Goal: Task Accomplishment & Management: Use online tool/utility

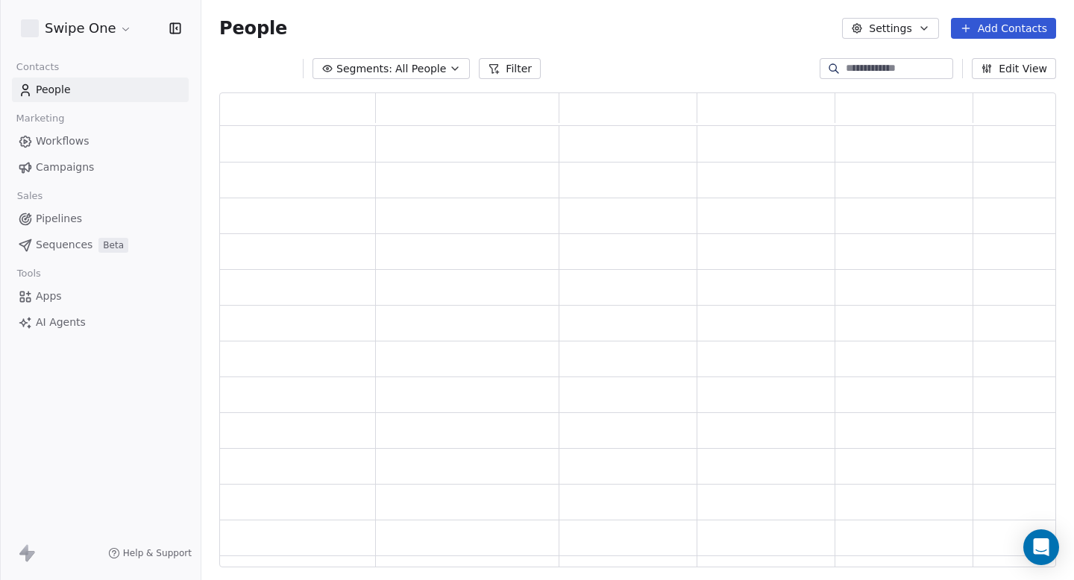
click at [96, 169] on link "Campaigns" at bounding box center [100, 167] width 177 height 25
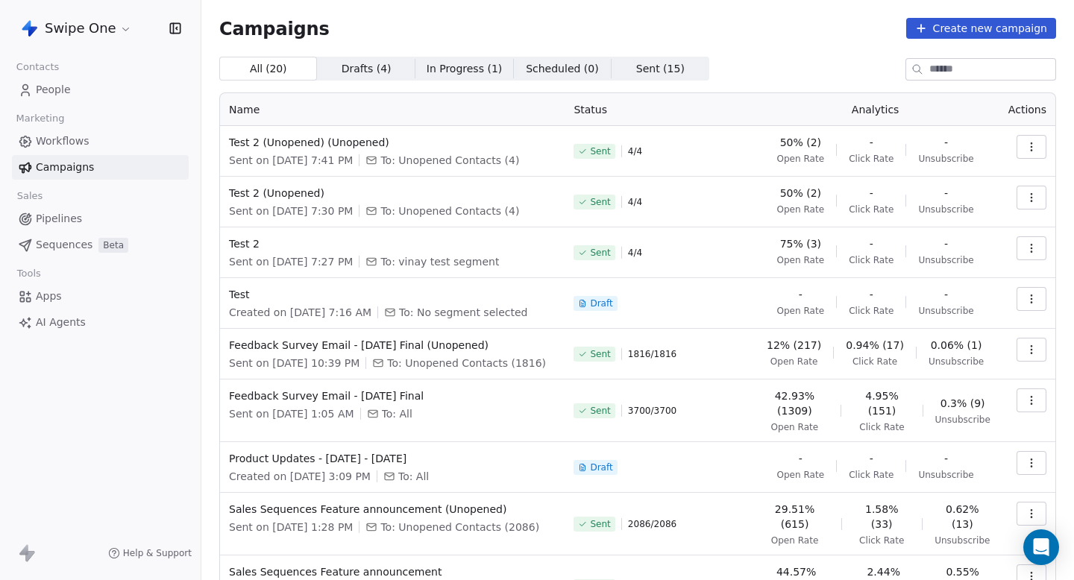
click at [1017, 129] on td at bounding box center [1028, 151] width 56 height 51
click at [1029, 145] on icon "button" at bounding box center [1032, 147] width 12 height 12
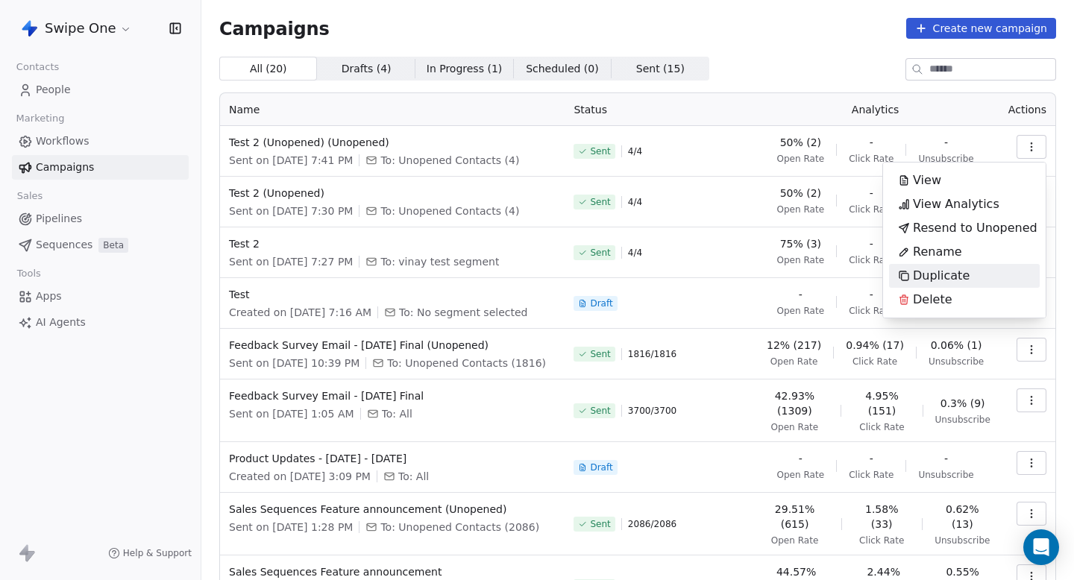
click at [945, 275] on span "Duplicate" at bounding box center [941, 276] width 57 height 18
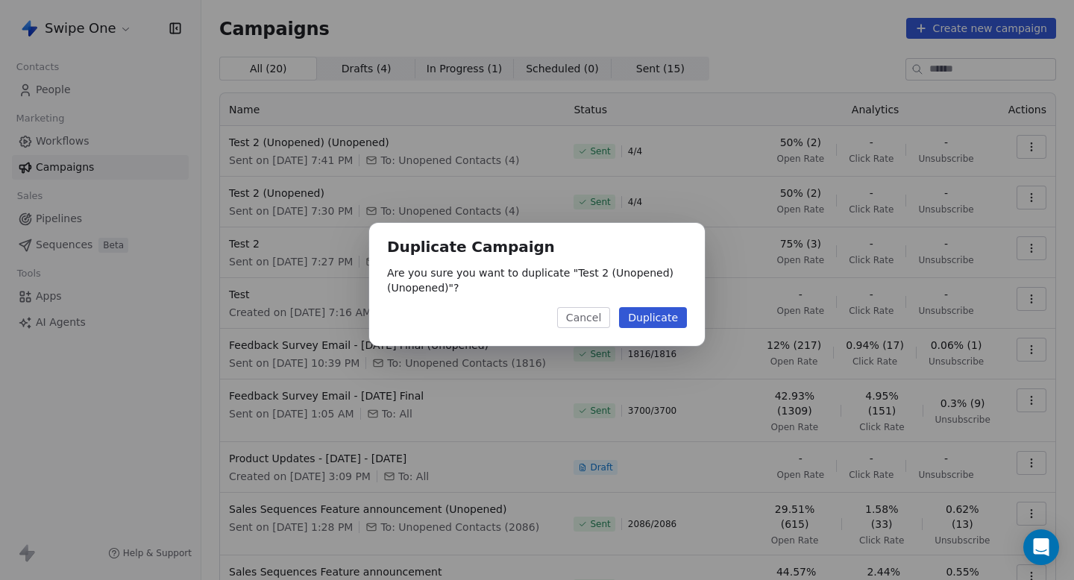
click at [654, 321] on button "Duplicate" at bounding box center [653, 317] width 68 height 21
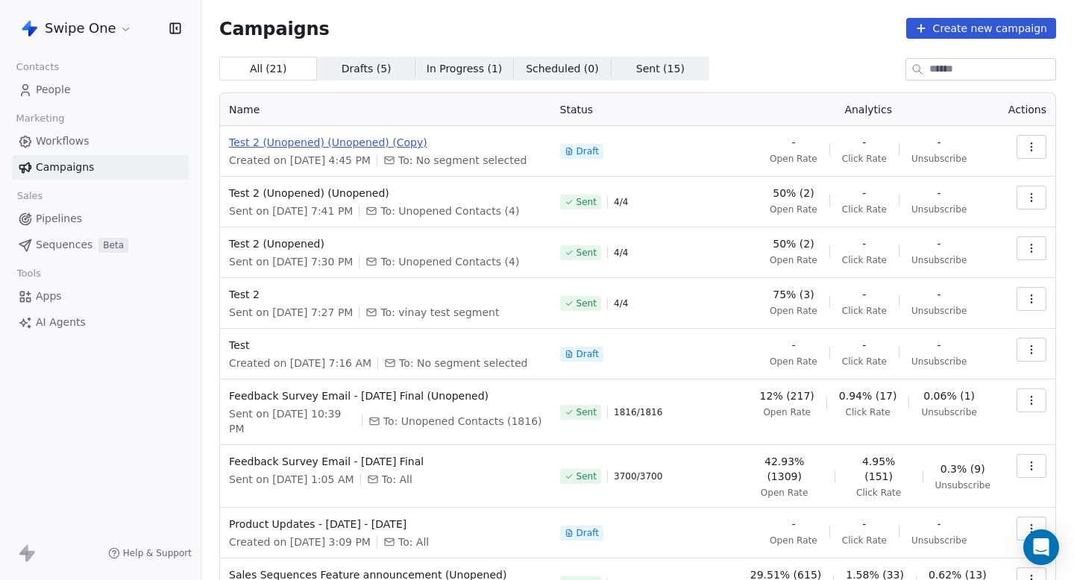
click at [328, 147] on span "Test 2 (Unopened) (Unopened) (Copy)" at bounding box center [385, 142] width 313 height 15
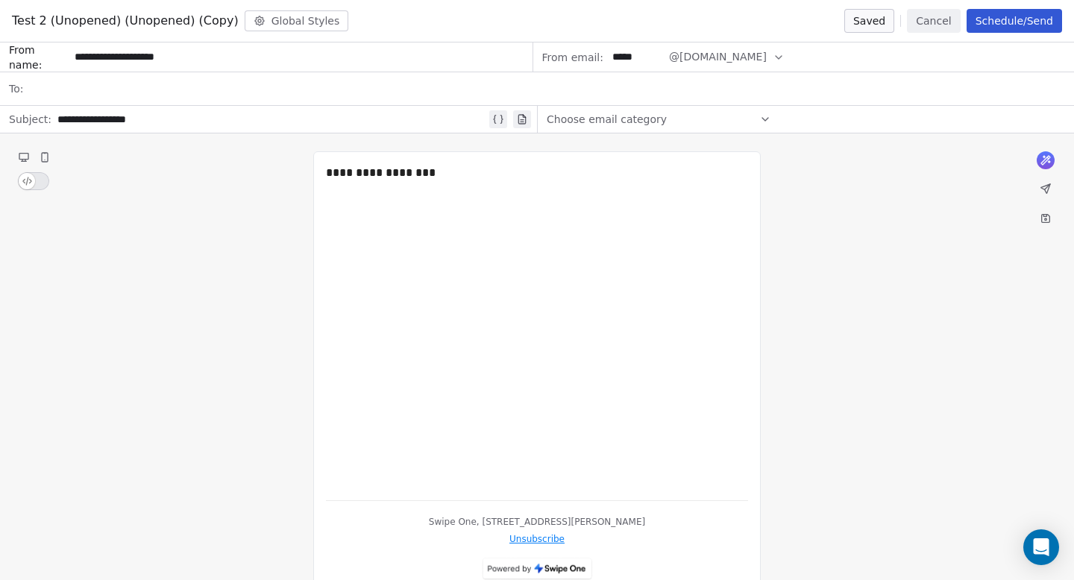
click at [125, 95] on div at bounding box center [547, 88] width 1036 height 33
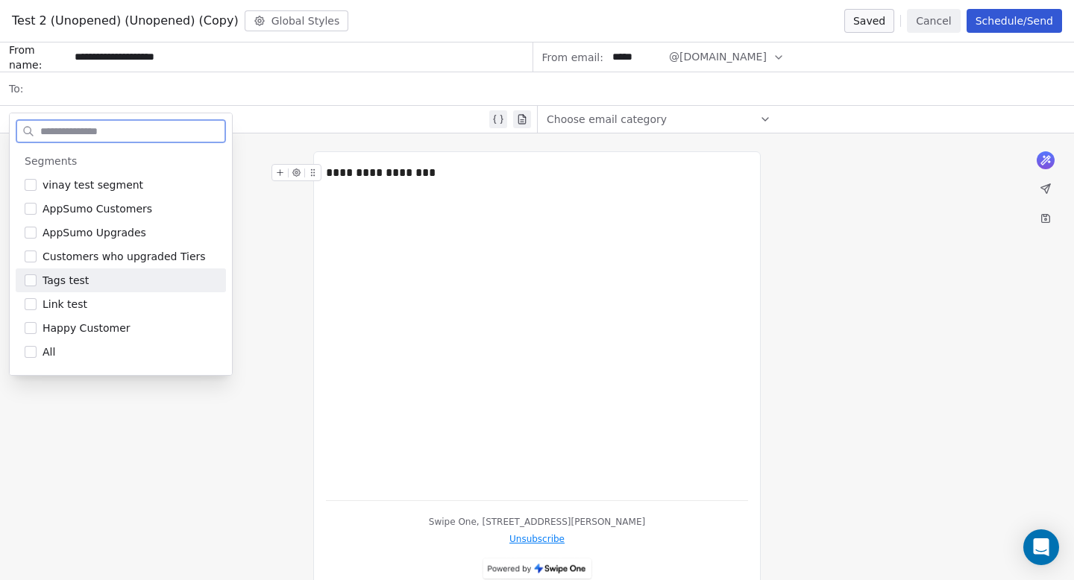
click at [933, 20] on button "Cancel" at bounding box center [933, 21] width 53 height 24
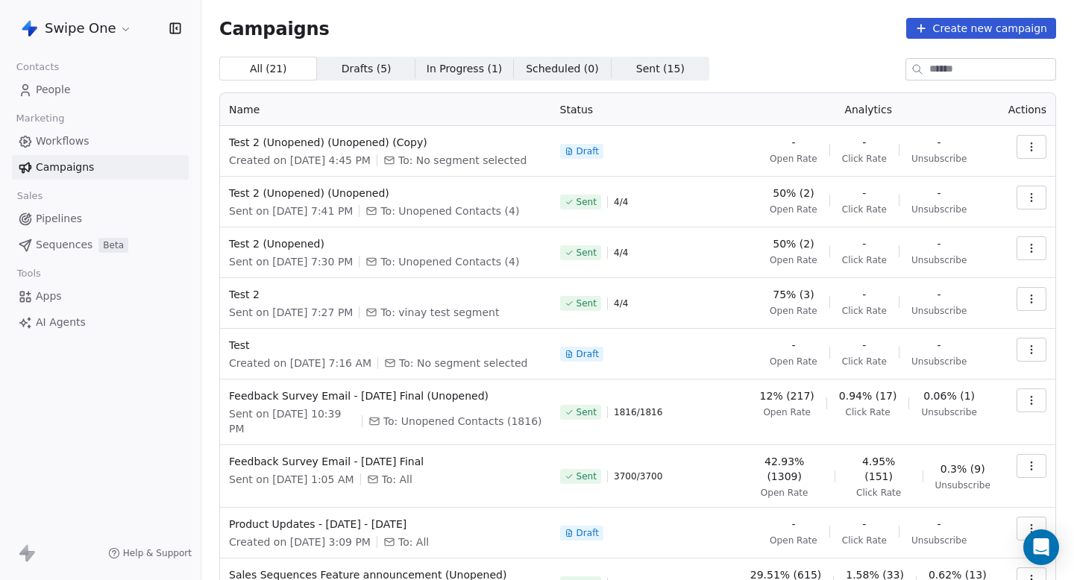
click at [1031, 139] on button "button" at bounding box center [1032, 147] width 30 height 24
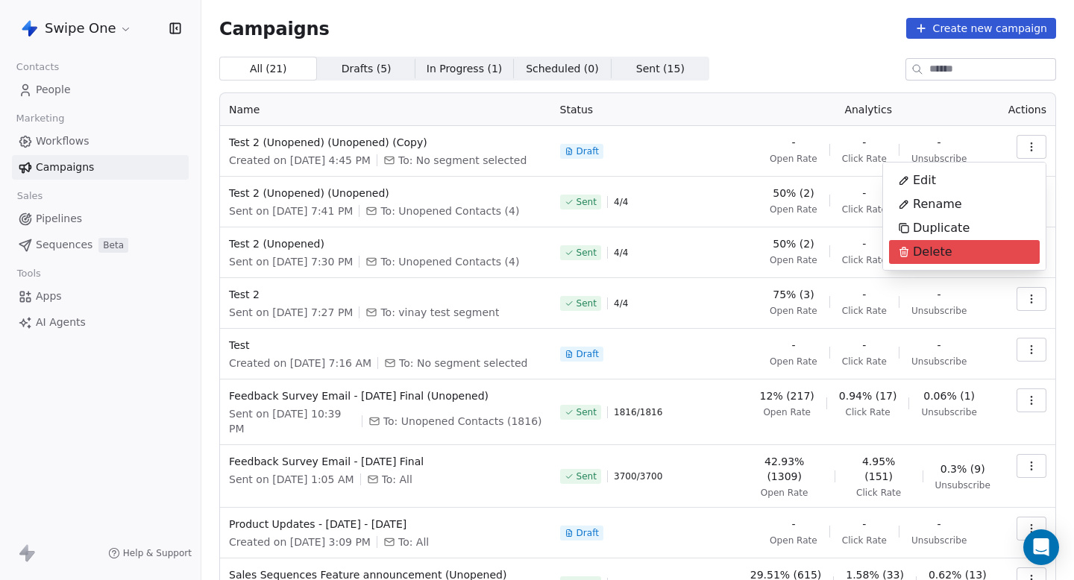
click at [947, 248] on span "Delete" at bounding box center [933, 252] width 40 height 18
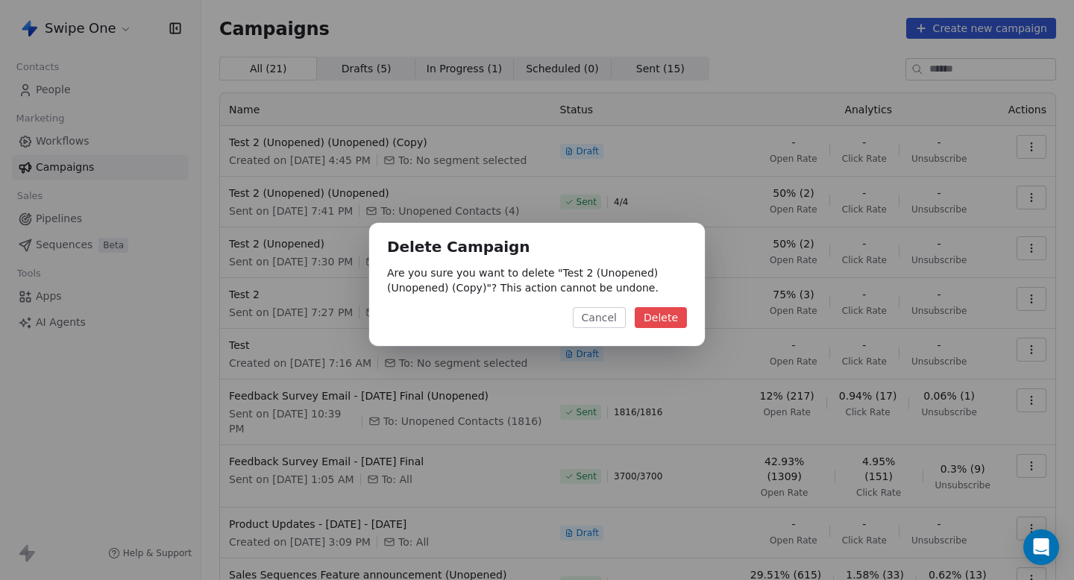
click at [652, 311] on button "Delete" at bounding box center [661, 317] width 52 height 21
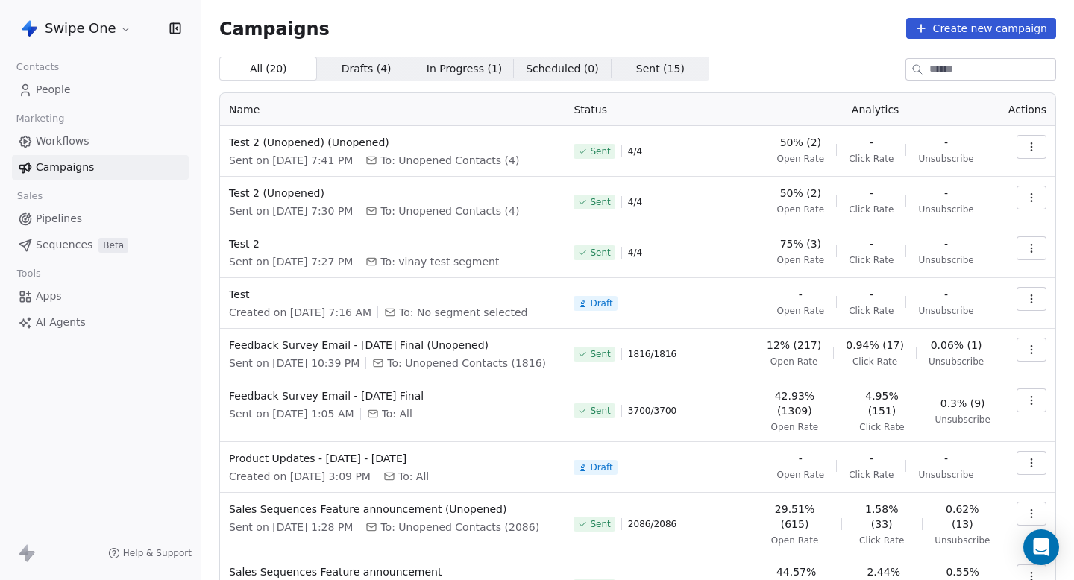
click at [64, 87] on span "People" at bounding box center [53, 90] width 35 height 16
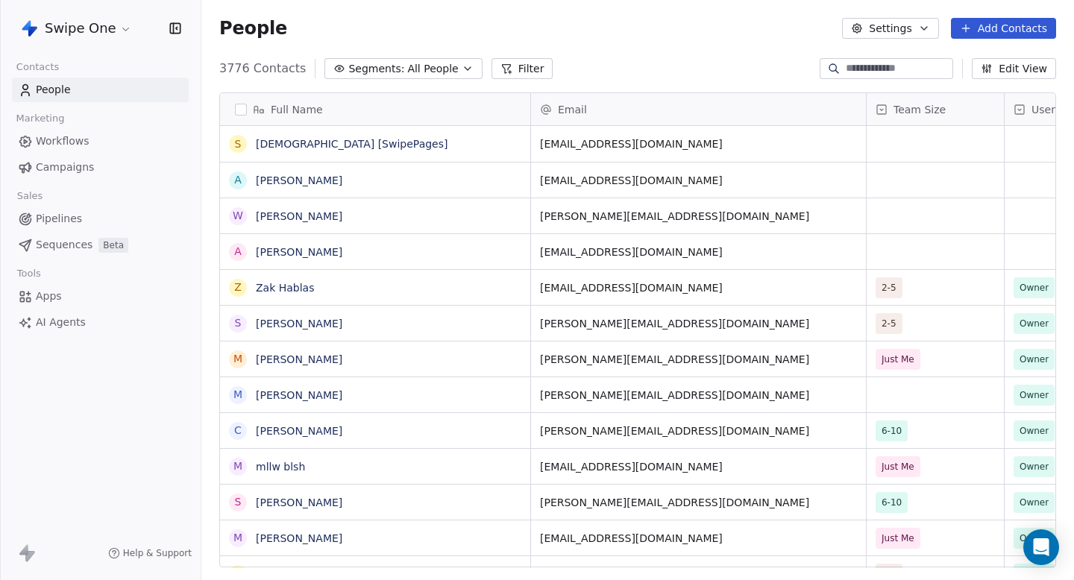
scroll to position [511, 873]
click at [450, 54] on div "People Settings Add Contacts" at bounding box center [637, 28] width 873 height 57
click at [435, 73] on span "All People" at bounding box center [432, 69] width 51 height 16
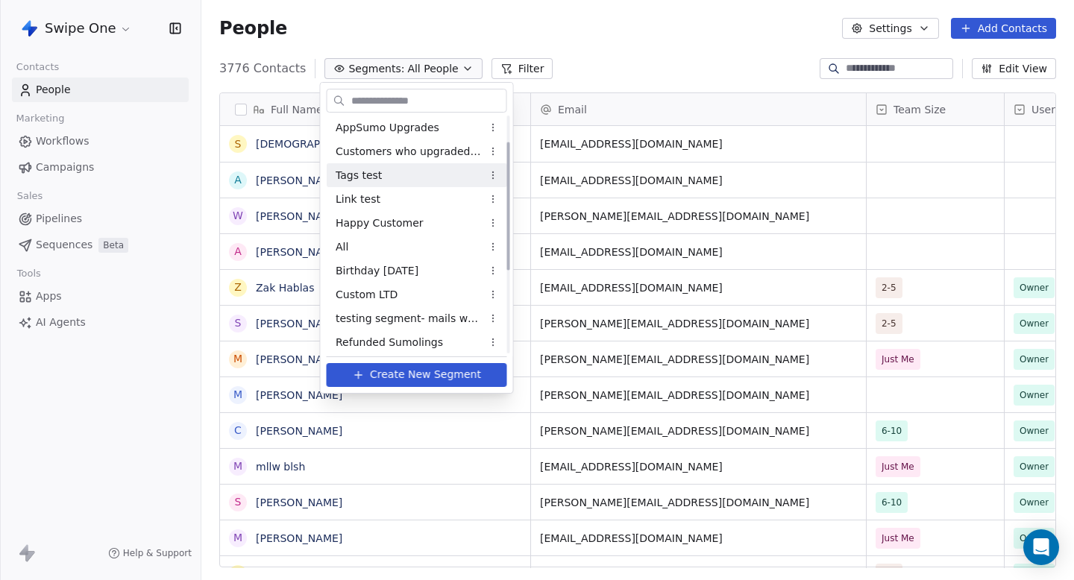
scroll to position [0, 0]
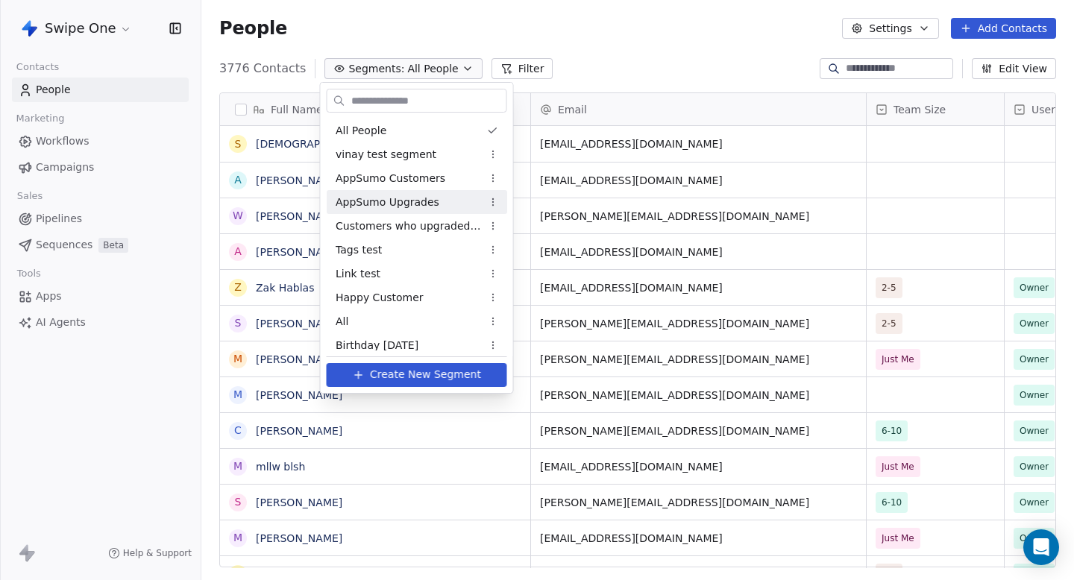
click at [645, 63] on html "Swipe One Contacts People Marketing Workflows Campaigns Sales Pipelines Sequenc…" at bounding box center [537, 290] width 1074 height 580
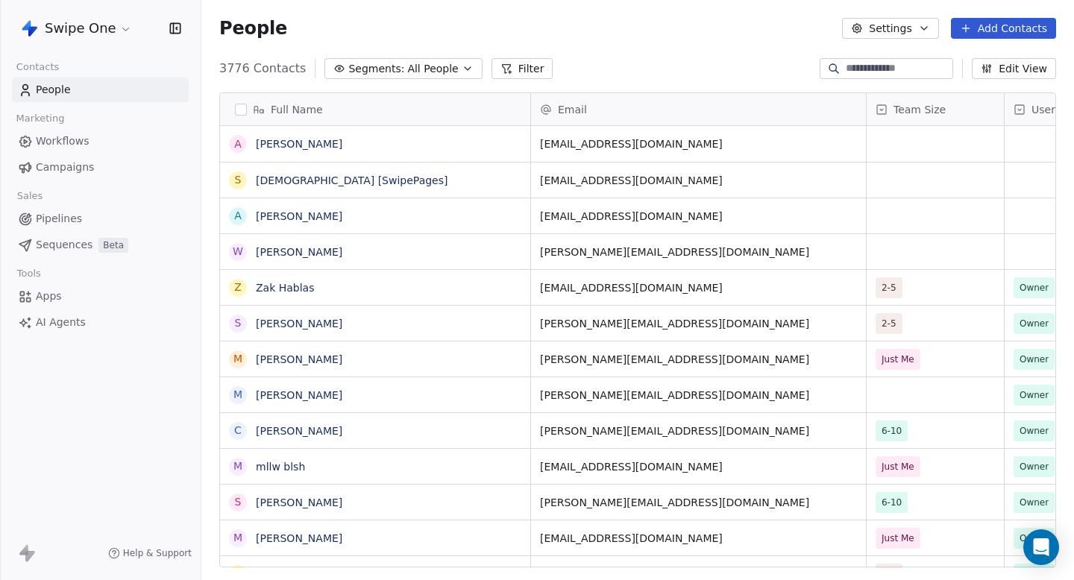
click at [98, 175] on link "Campaigns" at bounding box center [100, 167] width 177 height 25
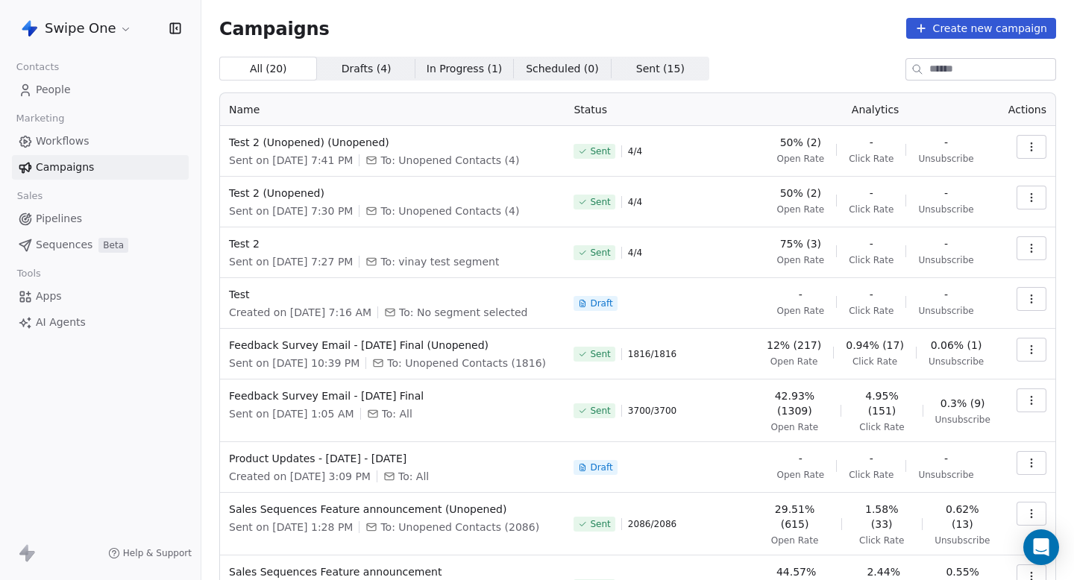
click at [227, 289] on td "Test Created on [DATE] 7:16 AM To: No segment selected" at bounding box center [392, 303] width 345 height 51
click at [232, 292] on span "Test" at bounding box center [392, 294] width 327 height 15
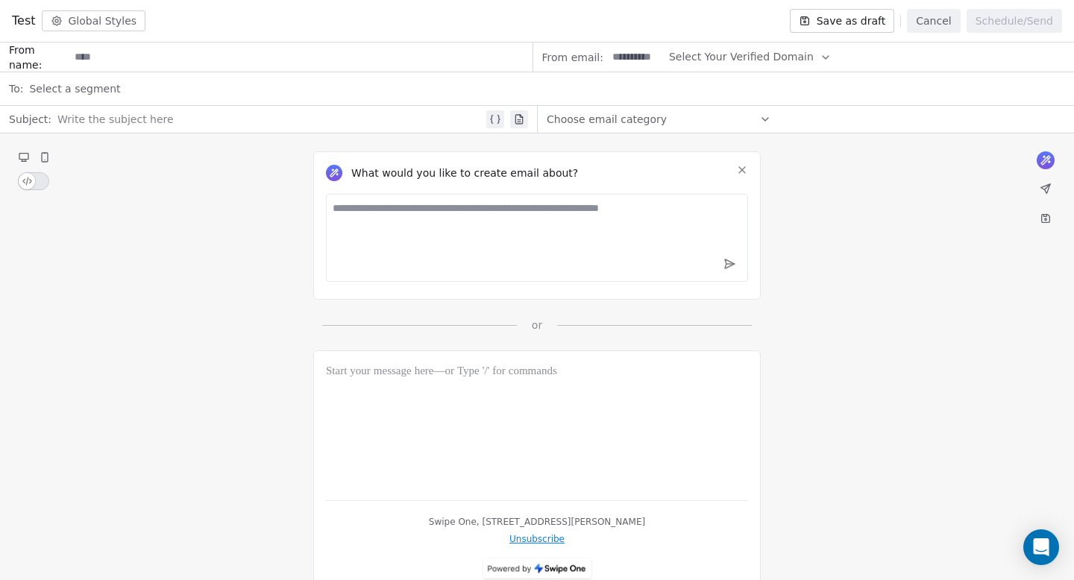
click at [760, 55] on span "Select Your Verified Domain" at bounding box center [741, 57] width 145 height 16
click at [692, 93] on span "@[DOMAIN_NAME]" at bounding box center [740, 93] width 121 height 15
click at [640, 60] on input at bounding box center [636, 57] width 58 height 28
type input "*****"
click at [292, 58] on input at bounding box center [300, 57] width 463 height 28
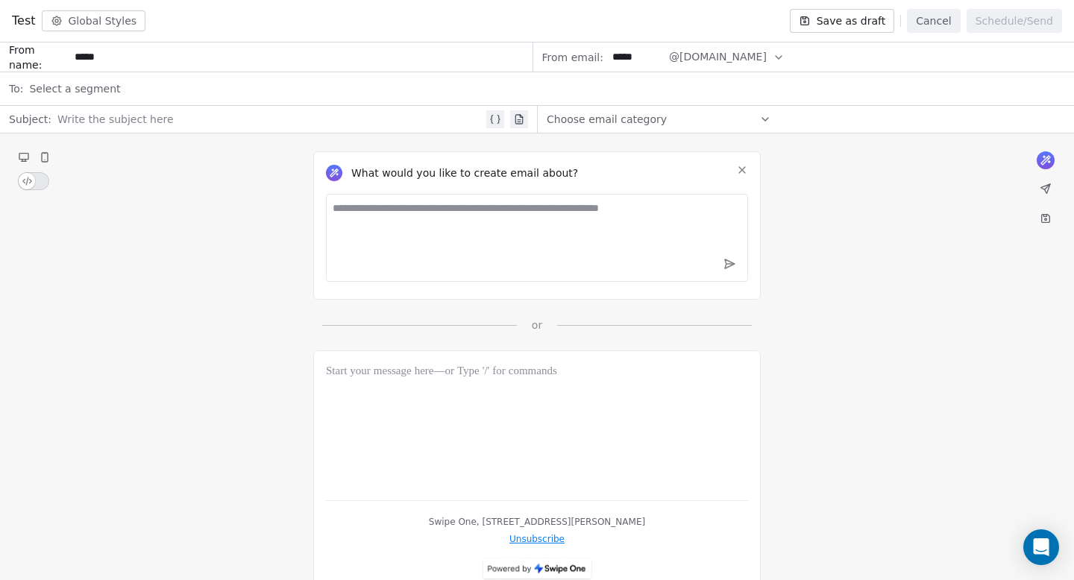
type input "*****"
click at [202, 84] on div "Select a segment" at bounding box center [547, 88] width 1036 height 33
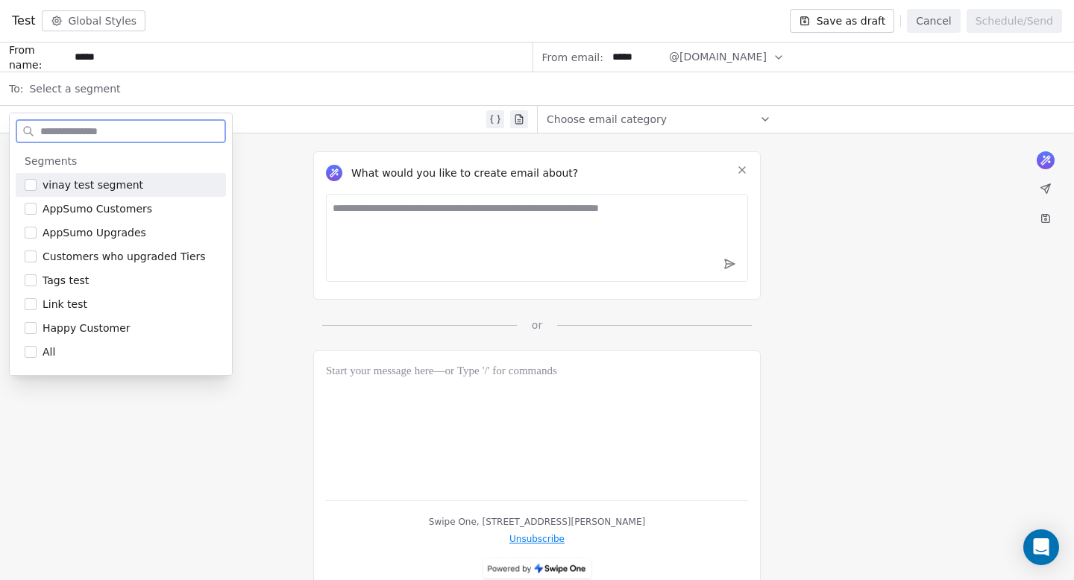
click at [102, 180] on span "vinay test segment" at bounding box center [93, 185] width 101 height 15
click at [254, 112] on div at bounding box center [270, 119] width 426 height 18
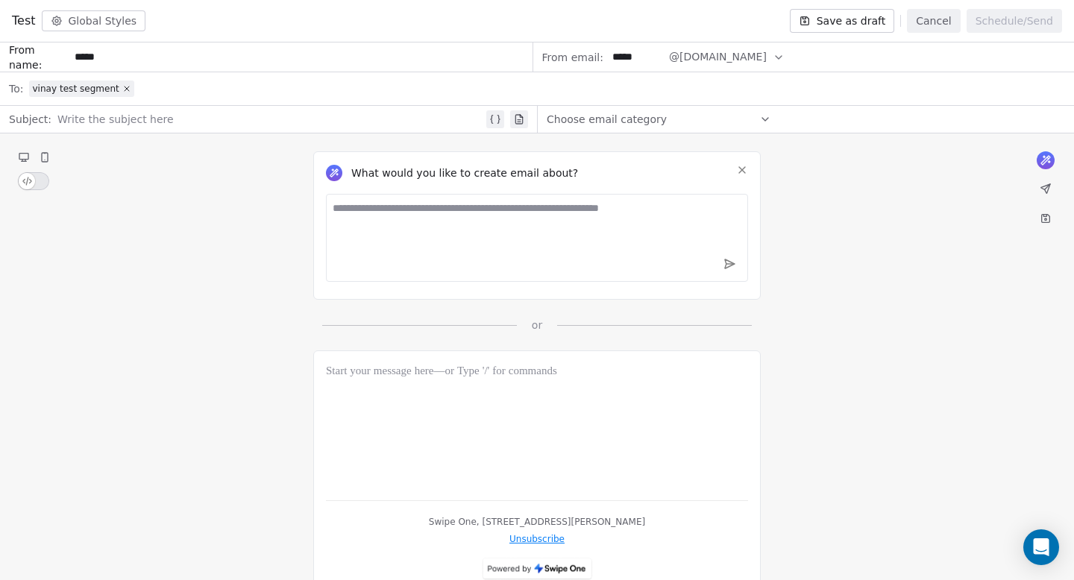
click at [207, 118] on div at bounding box center [270, 119] width 426 height 18
click at [955, 175] on div "What would you like to create email about? or" at bounding box center [537, 233] width 1074 height 199
click at [945, 17] on button "Cancel" at bounding box center [933, 21] width 53 height 24
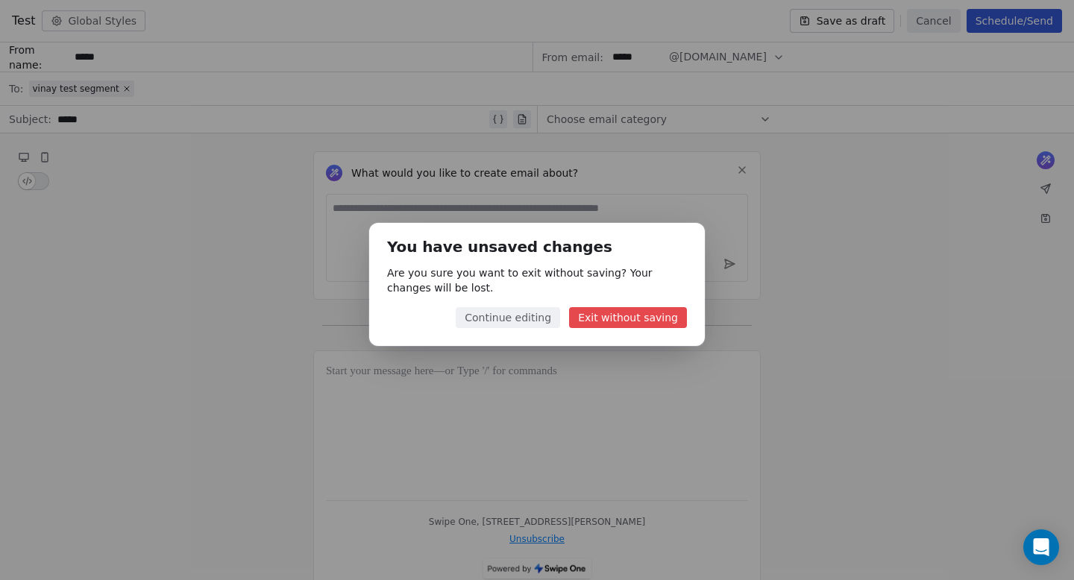
click at [534, 319] on button "Continue editing" at bounding box center [508, 317] width 104 height 21
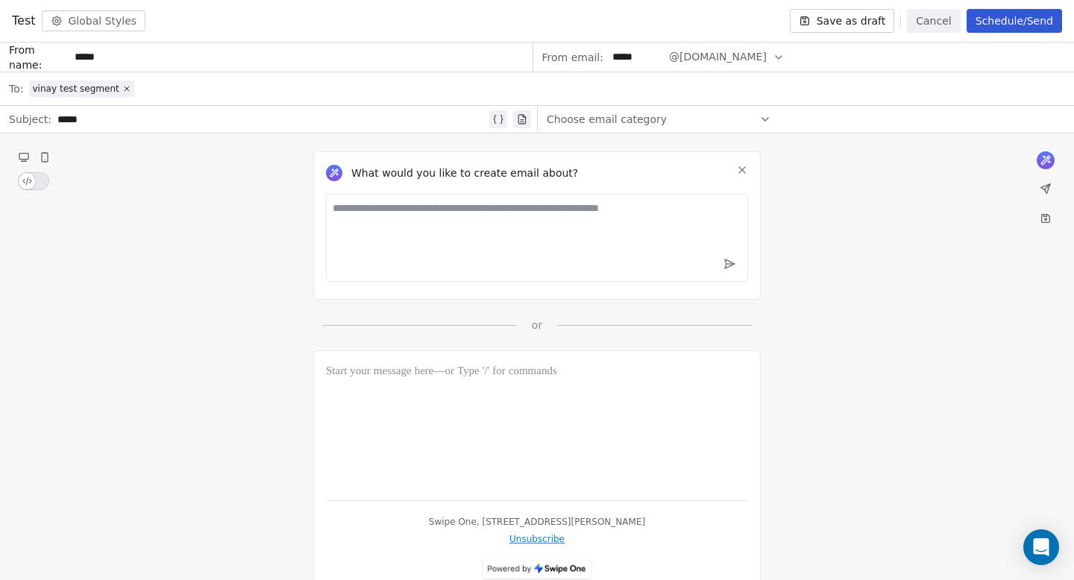
click at [868, 16] on button "Save as draft" at bounding box center [842, 21] width 105 height 24
click at [938, 22] on button "Cancel" at bounding box center [933, 21] width 53 height 24
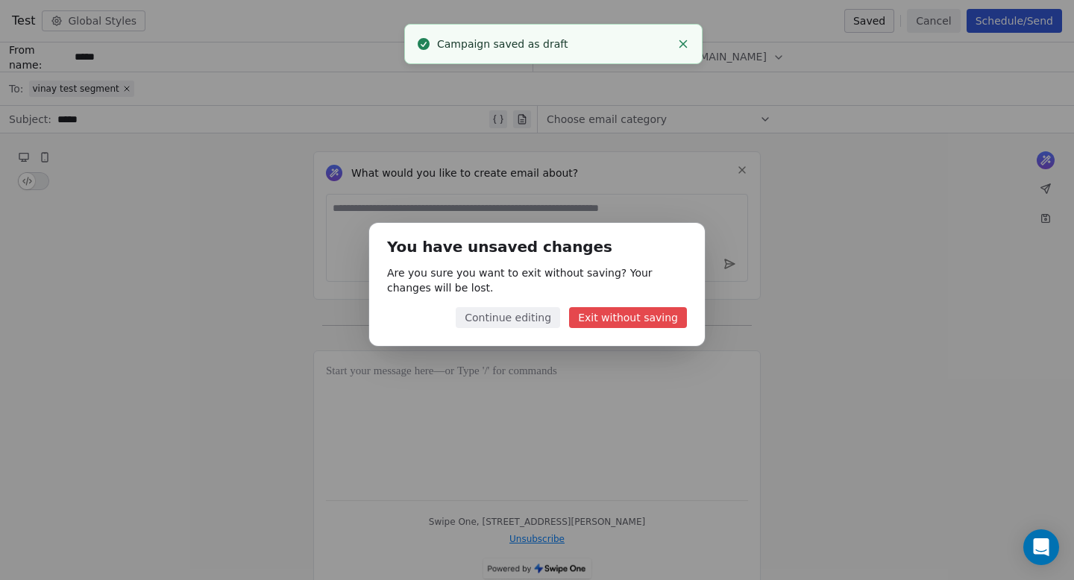
click at [514, 321] on button "Continue editing" at bounding box center [508, 317] width 104 height 21
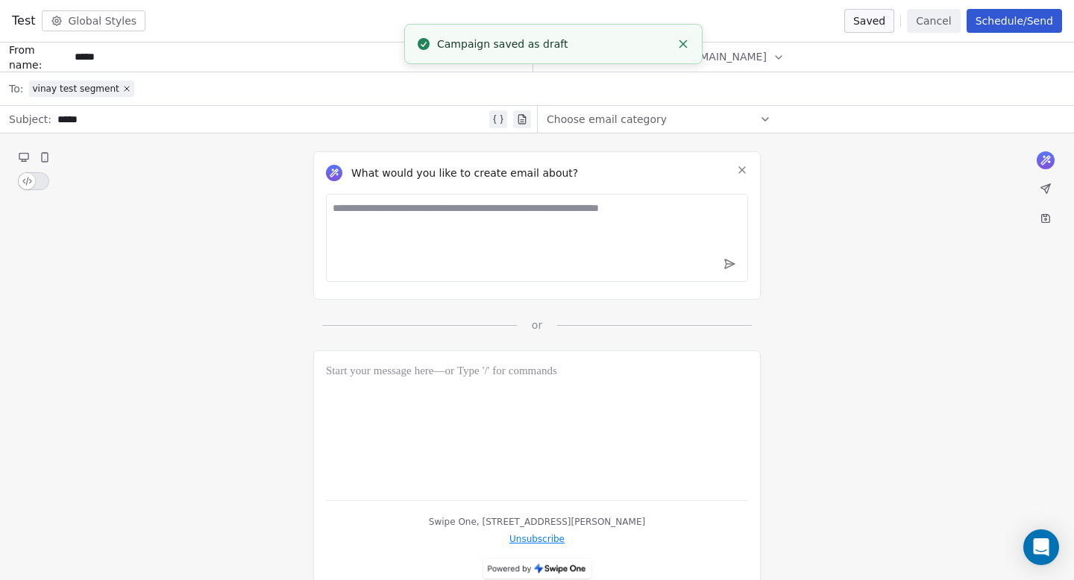
click at [932, 19] on button "Cancel" at bounding box center [933, 21] width 53 height 24
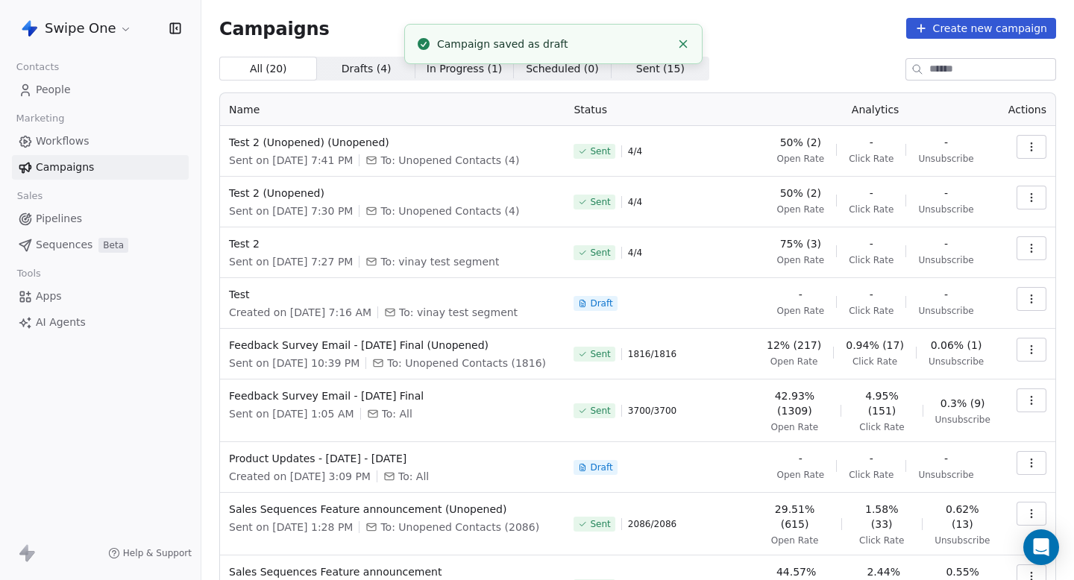
click at [1029, 140] on button "button" at bounding box center [1032, 147] width 30 height 24
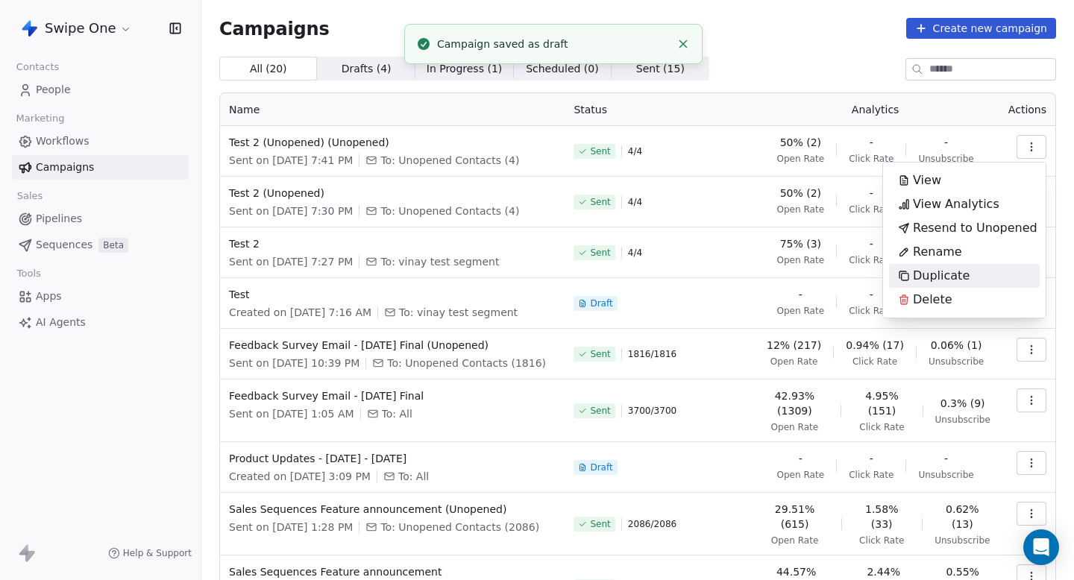
click at [948, 275] on span "Duplicate" at bounding box center [941, 276] width 57 height 18
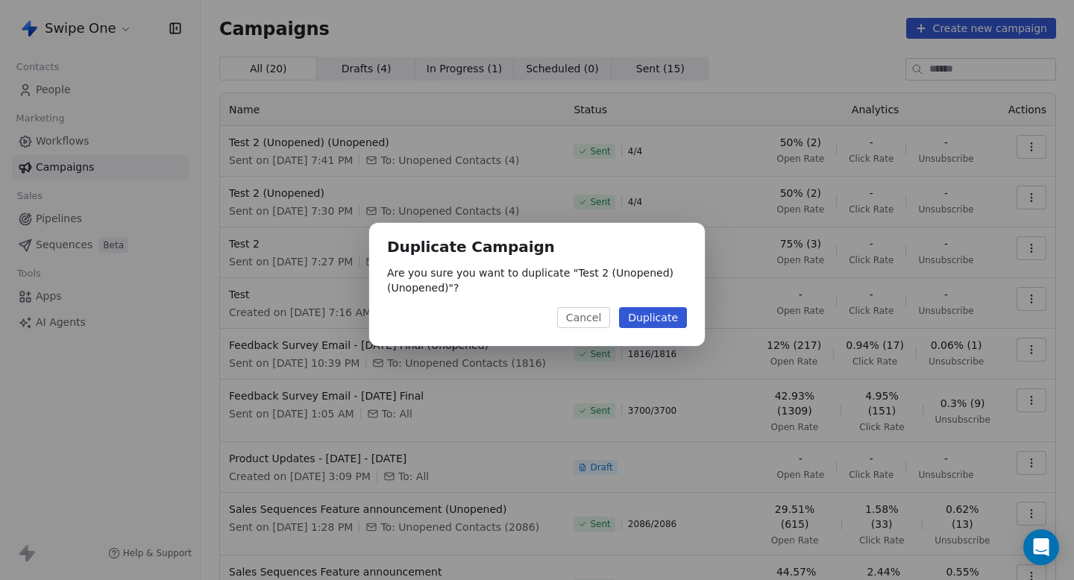
click at [651, 329] on div "Duplicate Campaign Are you sure you want to duplicate " Test 2 (Unopened) (Unop…" at bounding box center [537, 284] width 336 height 123
click at [663, 322] on button "Duplicate" at bounding box center [653, 317] width 68 height 21
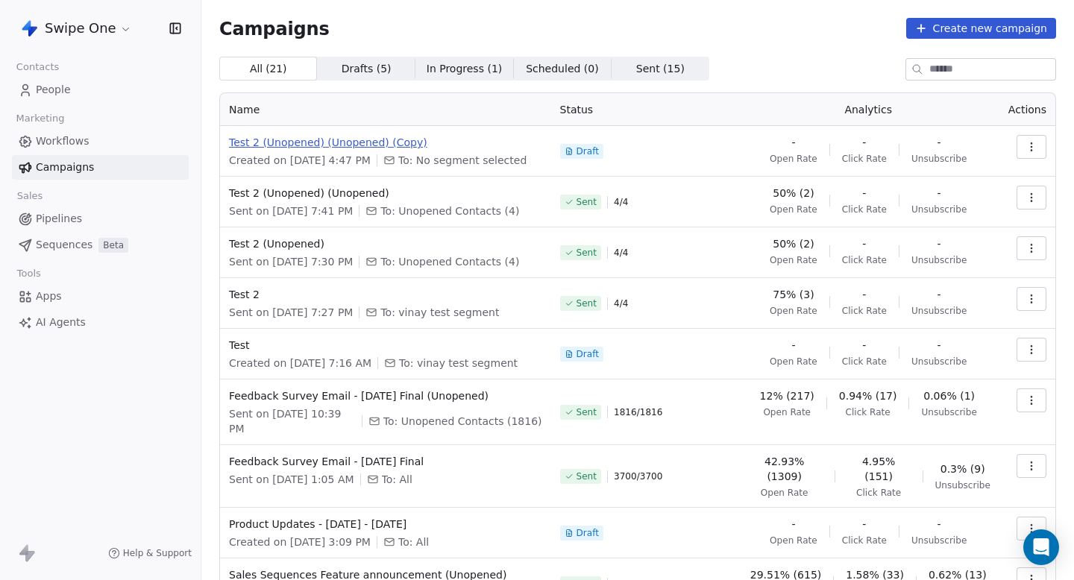
click at [389, 145] on span "Test 2 (Unopened) (Unopened) (Copy)" at bounding box center [385, 142] width 313 height 15
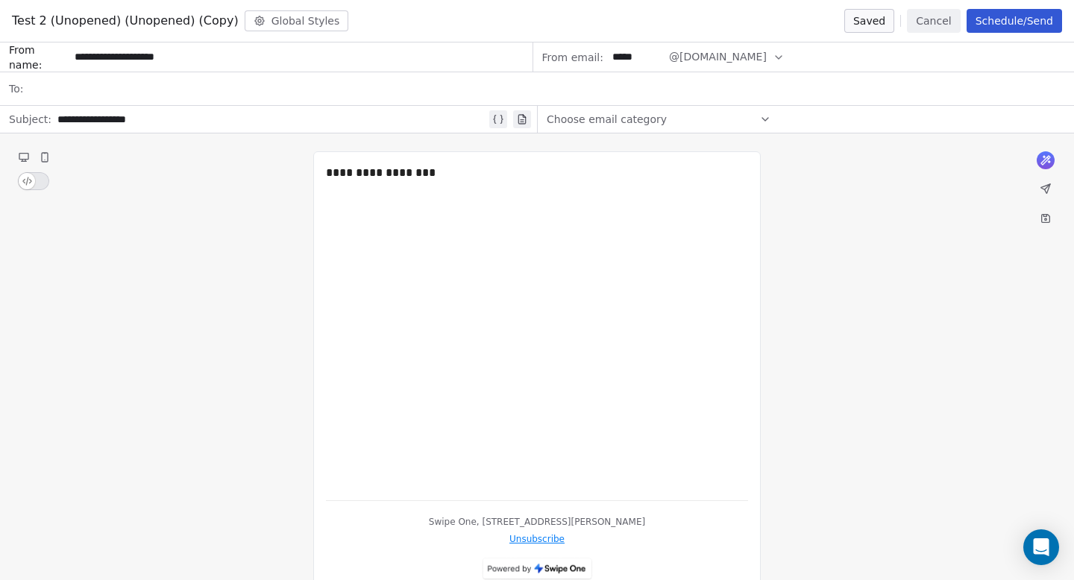
click at [46, 91] on div at bounding box center [547, 88] width 1036 height 33
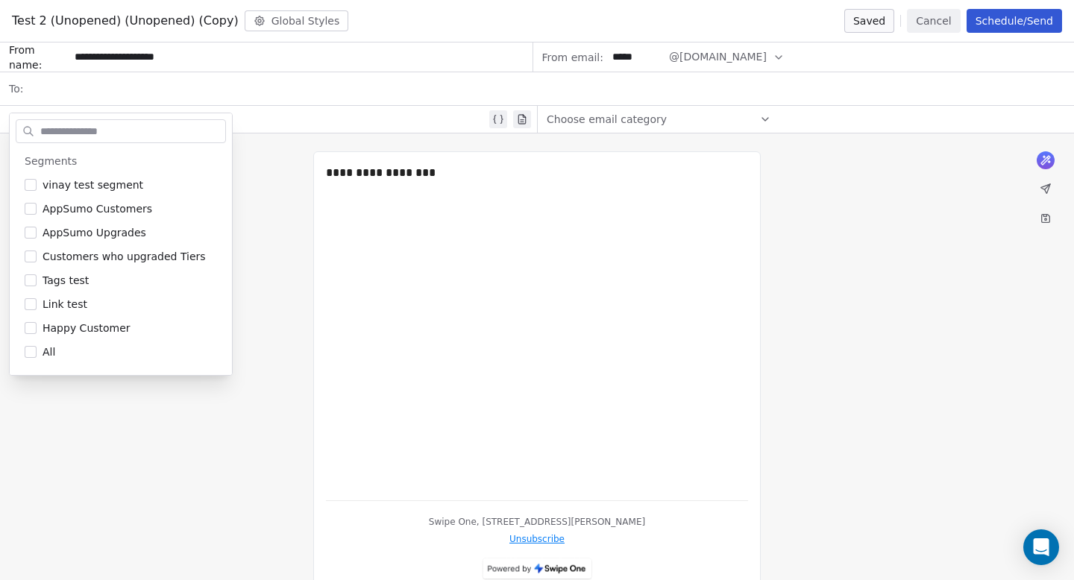
click at [247, 168] on div "**********" at bounding box center [537, 373] width 1074 height 478
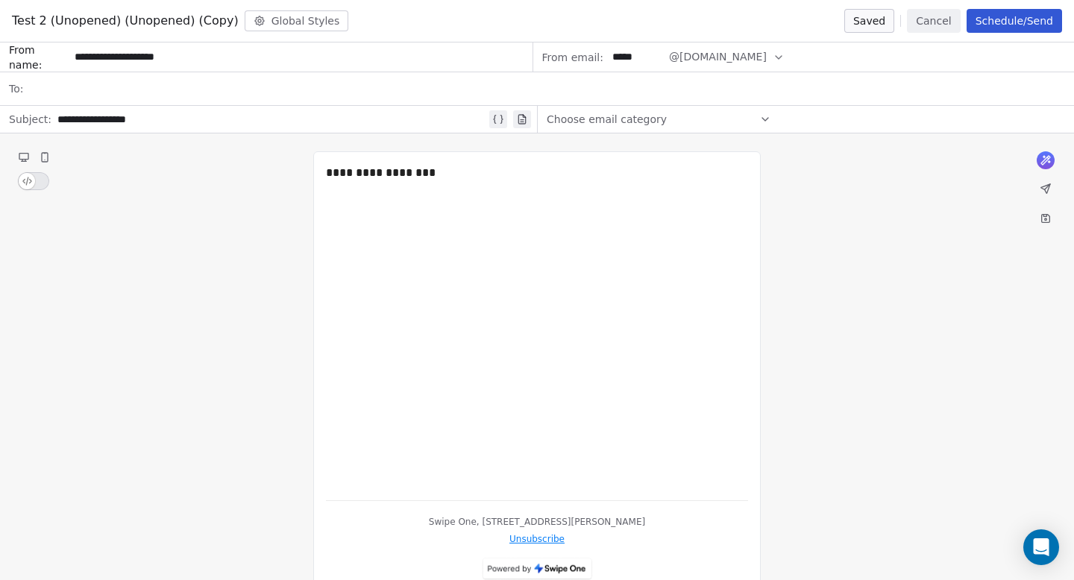
click at [276, 91] on div at bounding box center [547, 88] width 1036 height 33
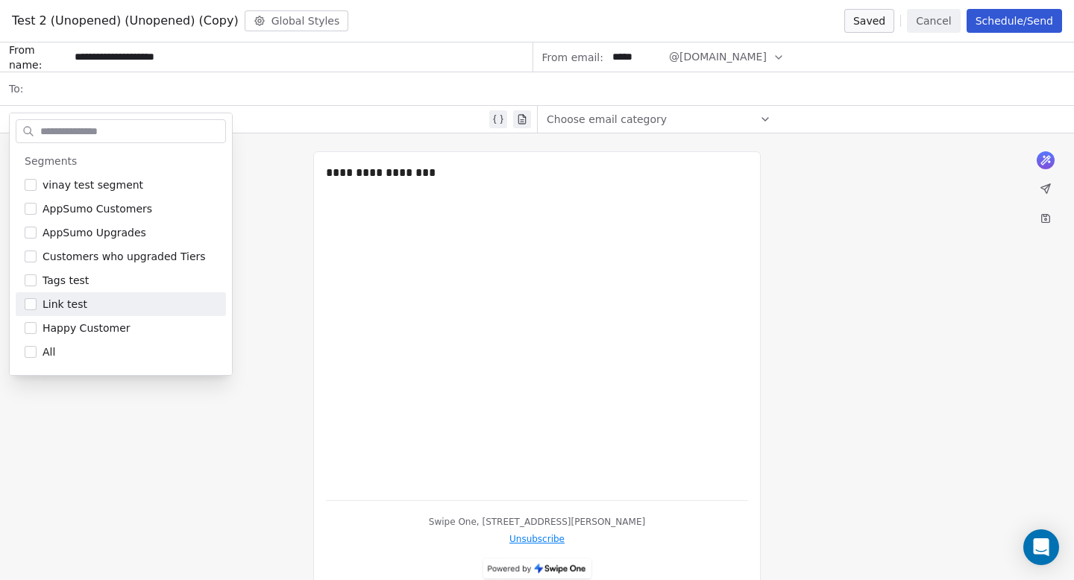
click at [256, 257] on div "**********" at bounding box center [537, 373] width 1074 height 478
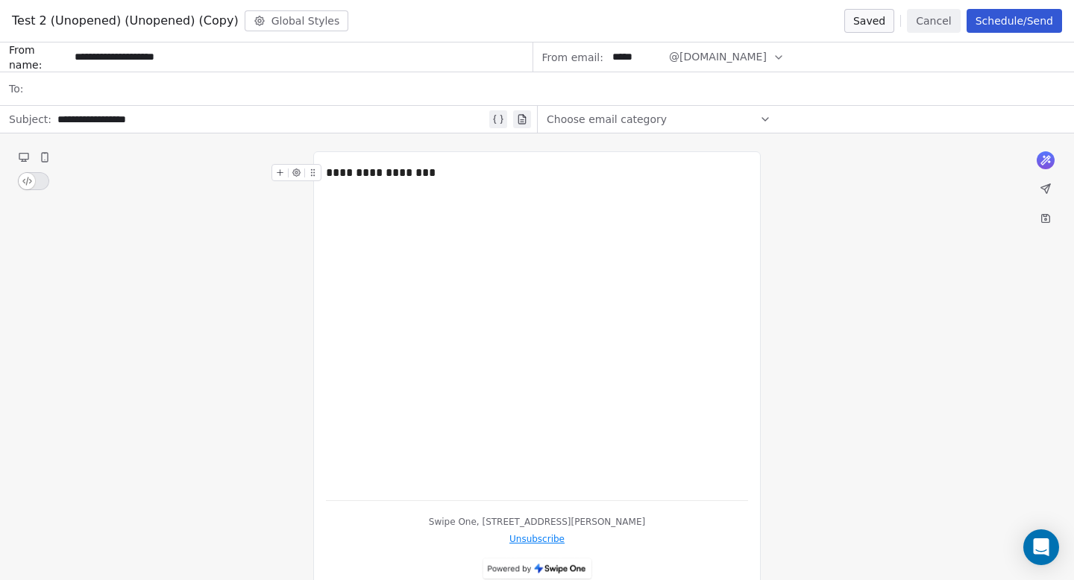
click at [935, 22] on button "Cancel" at bounding box center [933, 21] width 53 height 24
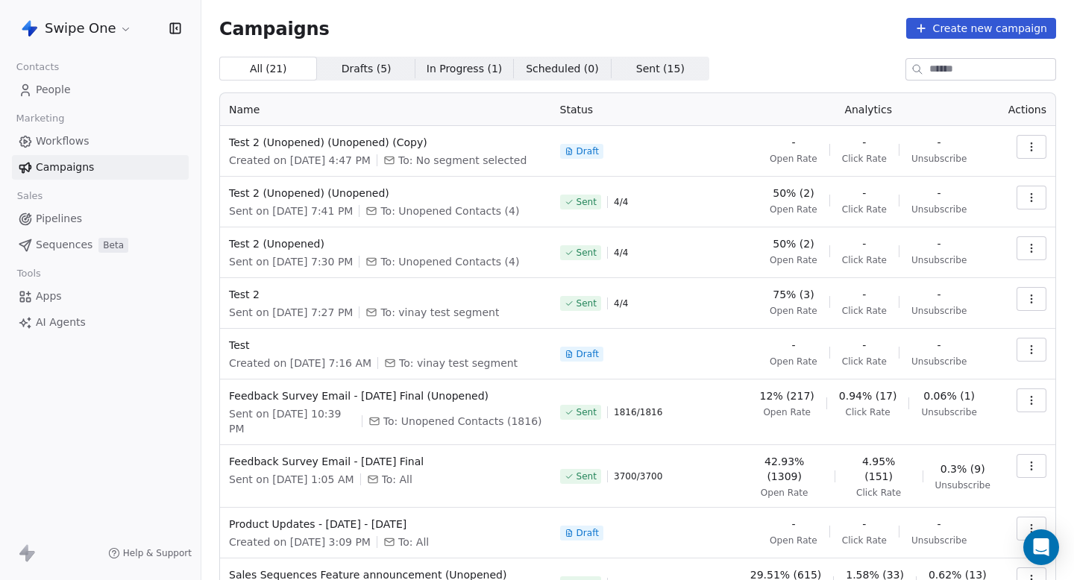
click at [1030, 141] on icon "button" at bounding box center [1032, 147] width 12 height 12
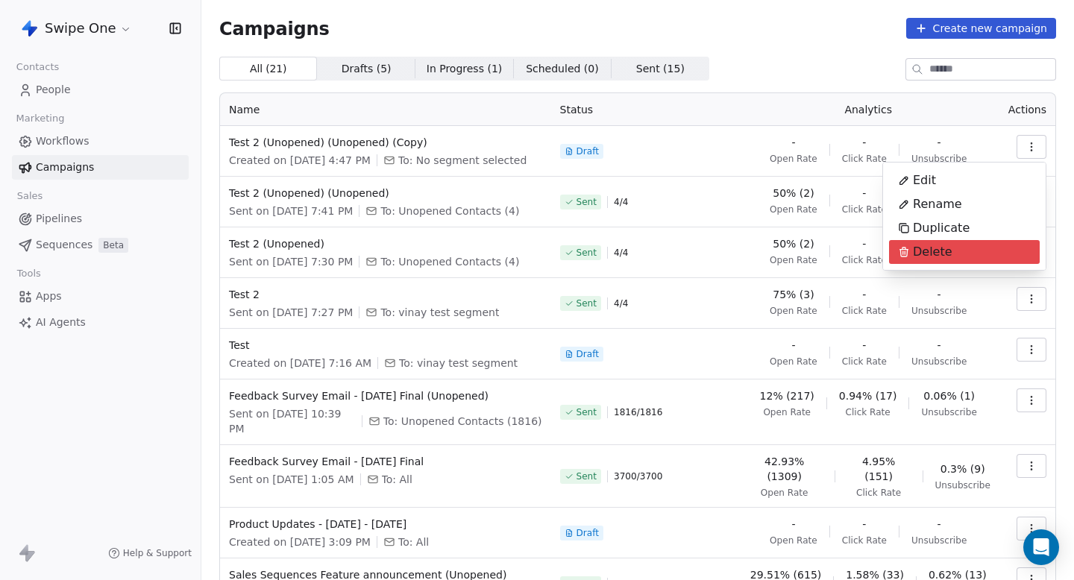
click at [972, 250] on div "Delete" at bounding box center [964, 252] width 151 height 24
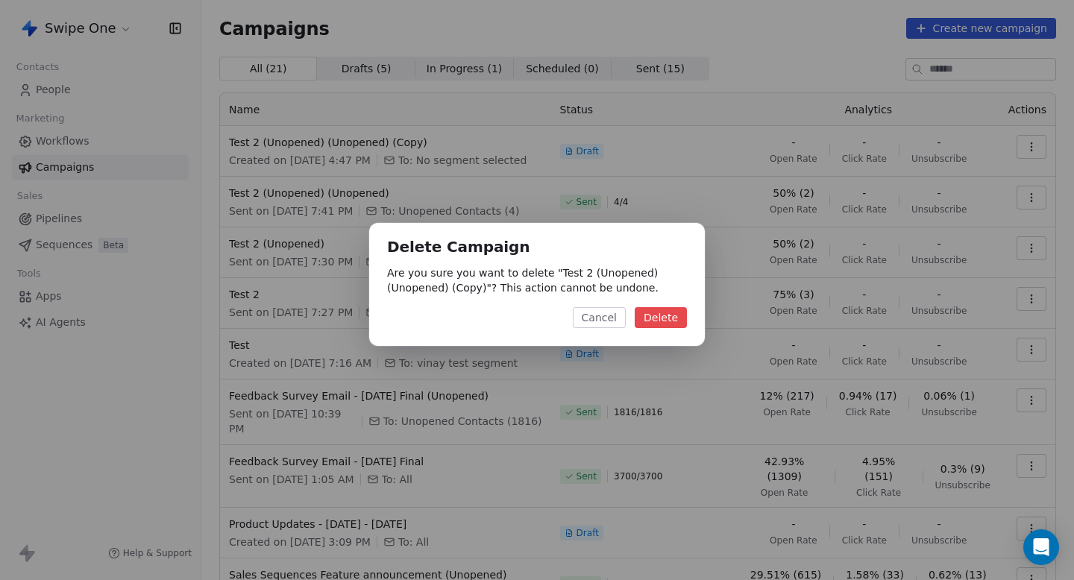
click at [662, 314] on button "Delete" at bounding box center [661, 317] width 52 height 21
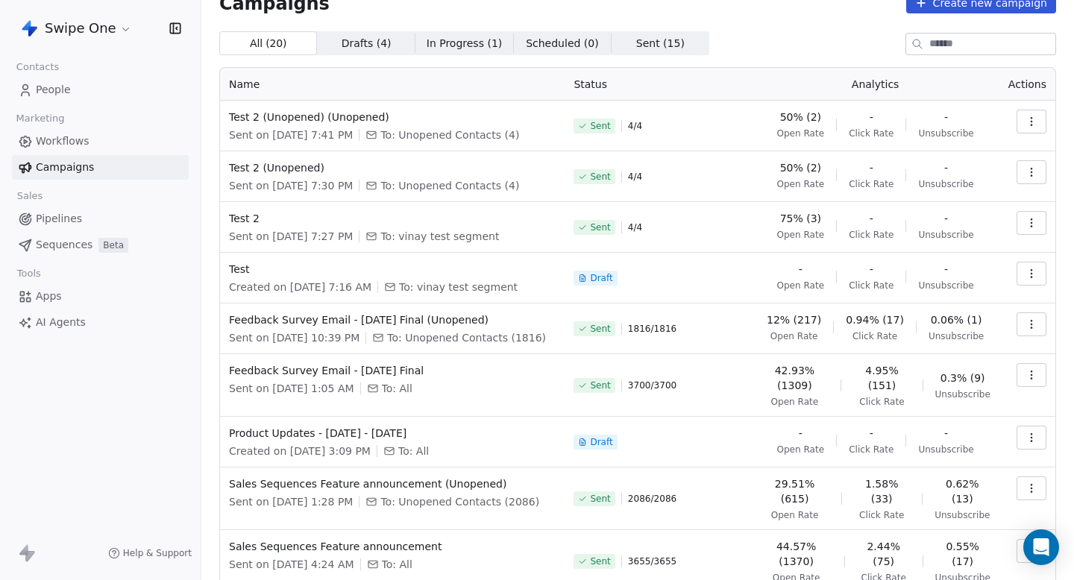
scroll to position [29, 0]
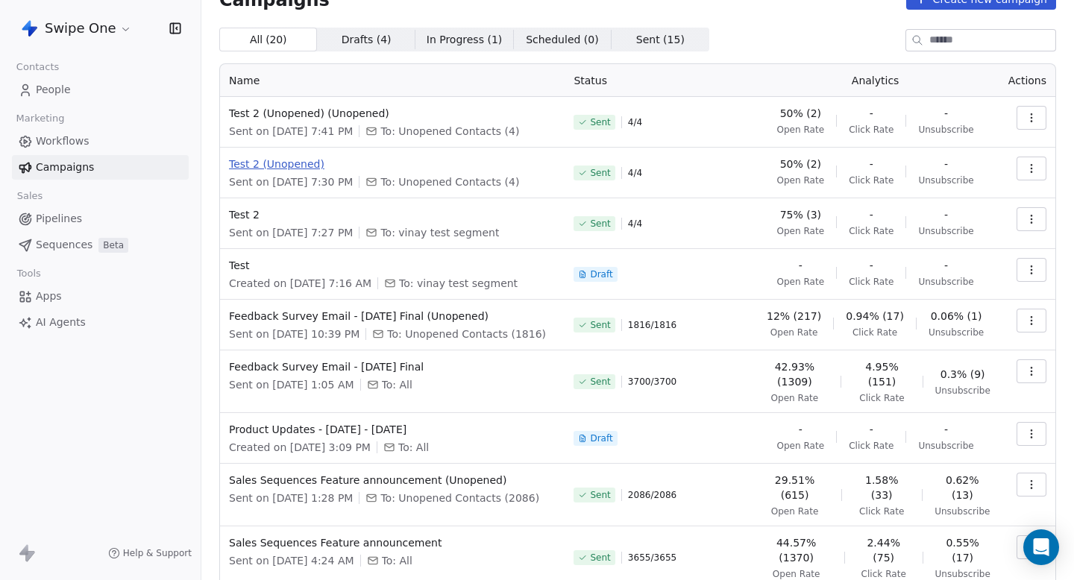
click at [295, 165] on span "Test 2 (Unopened)" at bounding box center [392, 164] width 327 height 15
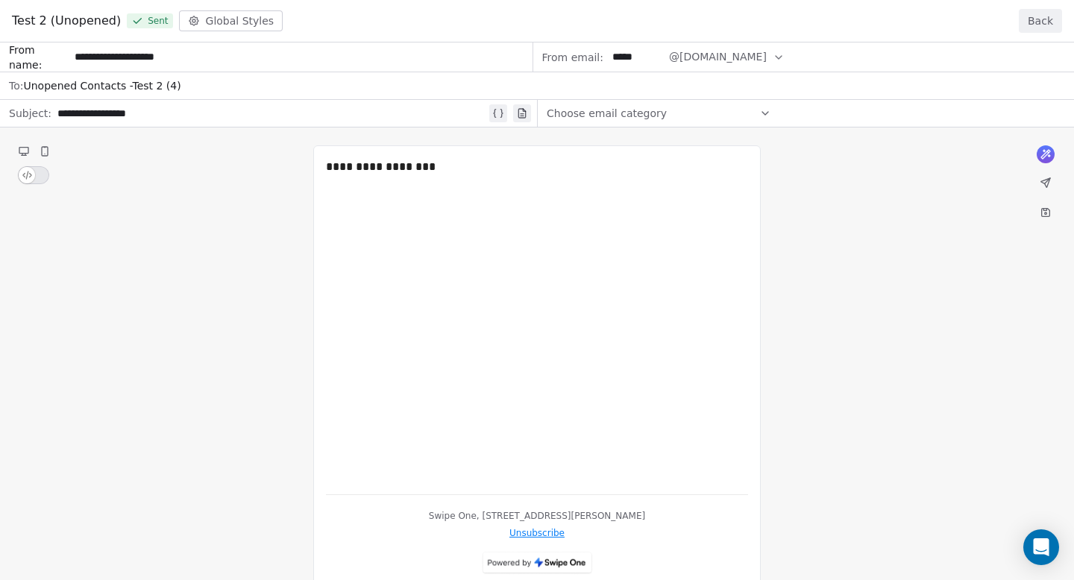
click at [1032, 22] on button "Back" at bounding box center [1040, 21] width 43 height 24
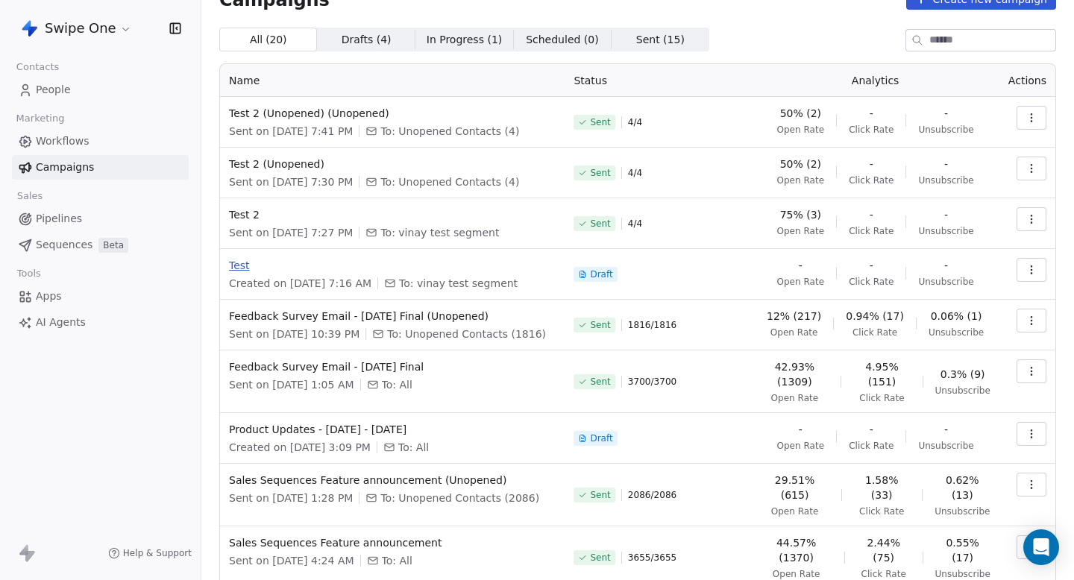
click at [237, 263] on span "Test" at bounding box center [392, 265] width 327 height 15
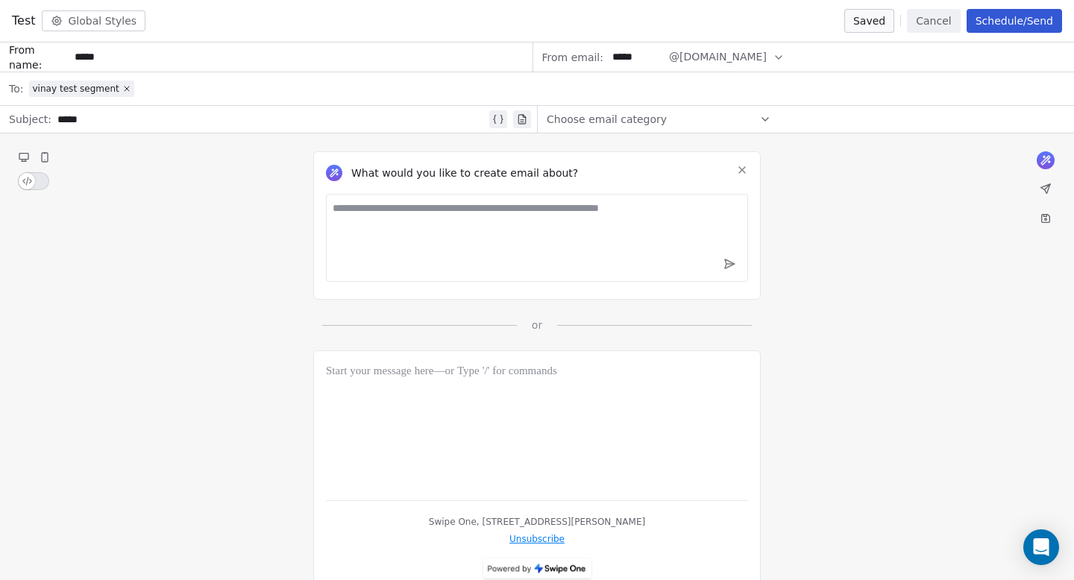
click at [1000, 24] on button "Schedule/Send" at bounding box center [1014, 21] width 95 height 24
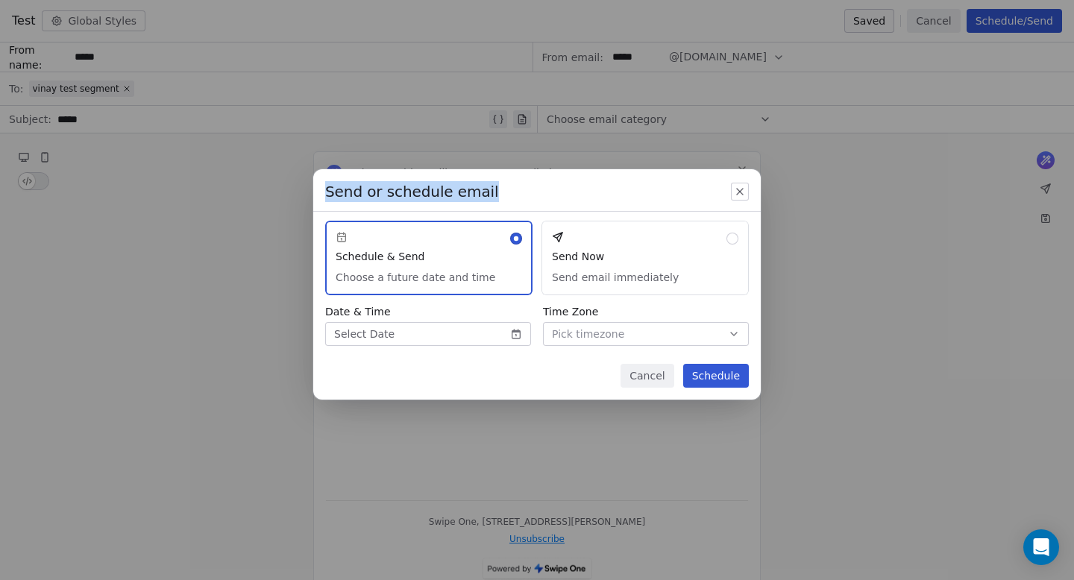
drag, startPoint x: 325, startPoint y: 191, endPoint x: 551, endPoint y: 189, distance: 225.3
click at [551, 190] on div "Send or schedule email" at bounding box center [537, 185] width 448 height 33
click at [551, 189] on div "Send or schedule email" at bounding box center [537, 185] width 448 height 33
click at [664, 260] on button "Send Now Send email immediately" at bounding box center [645, 258] width 207 height 75
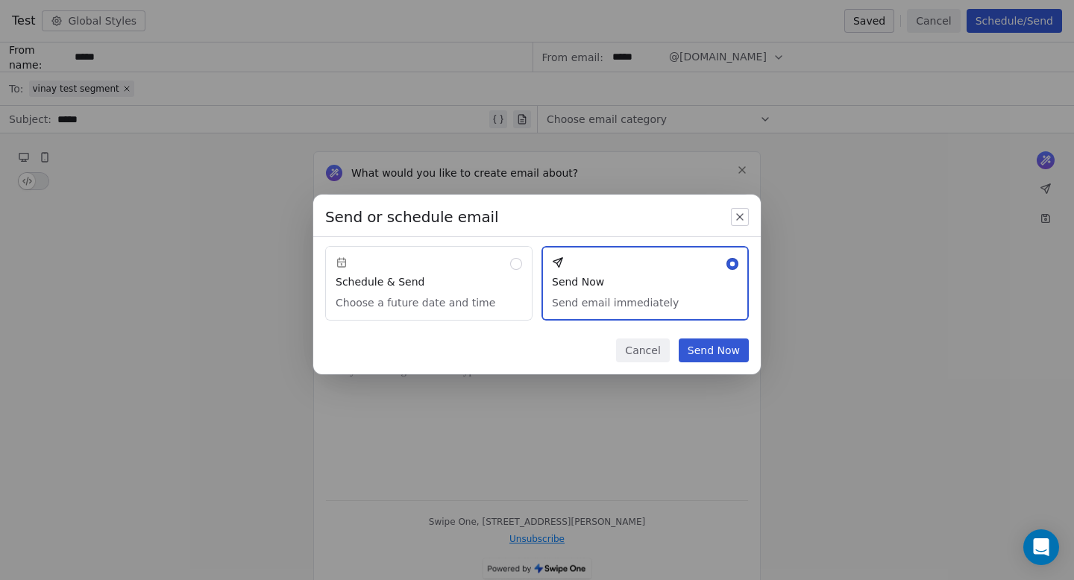
click at [732, 222] on button "button" at bounding box center [740, 217] width 18 height 18
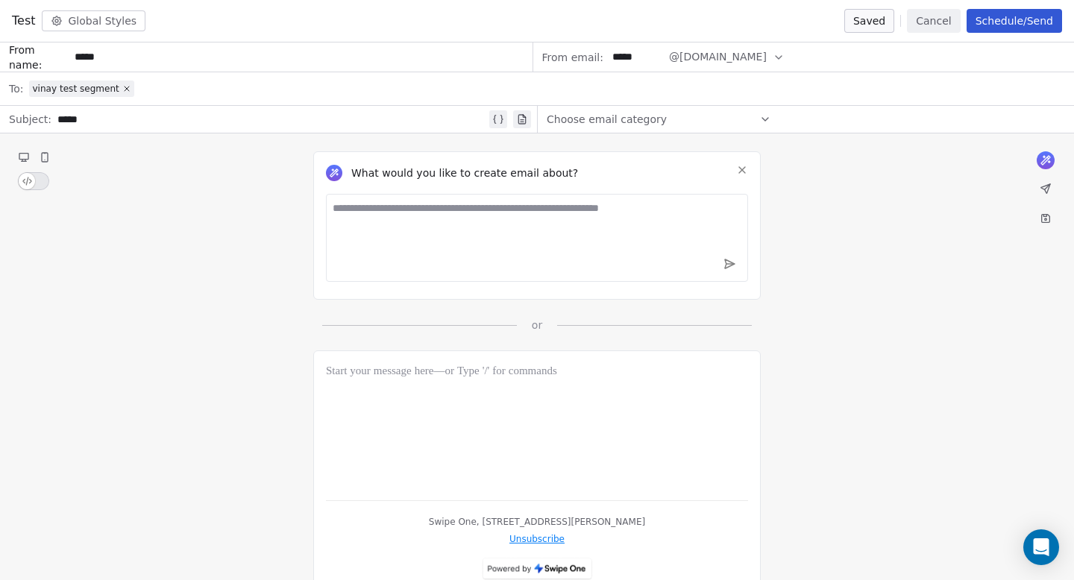
click at [1022, 27] on button "Schedule/Send" at bounding box center [1014, 21] width 95 height 24
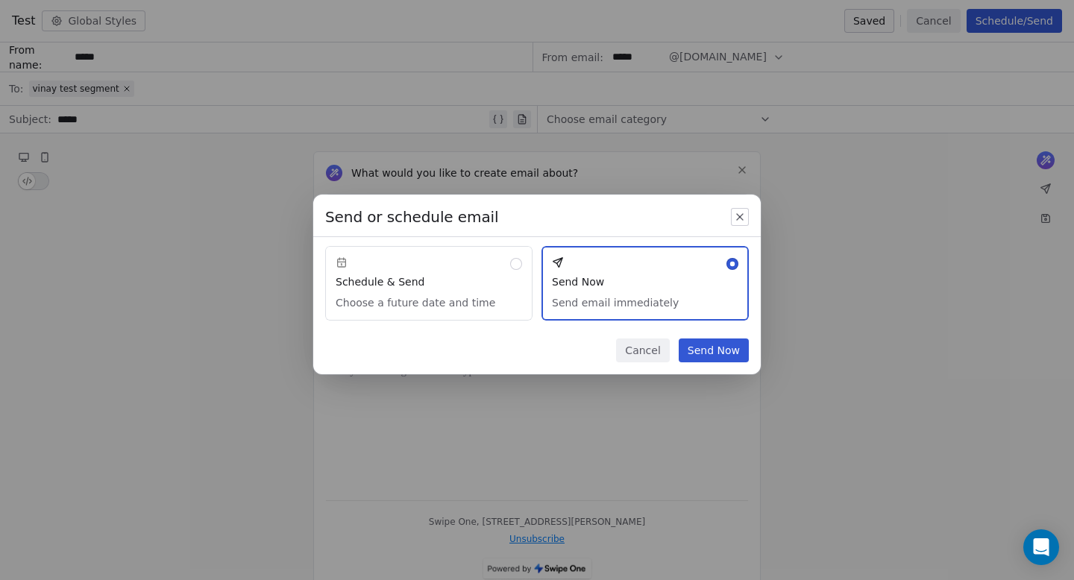
click at [466, 279] on button "Schedule & Send Choose a future date and time" at bounding box center [428, 283] width 207 height 75
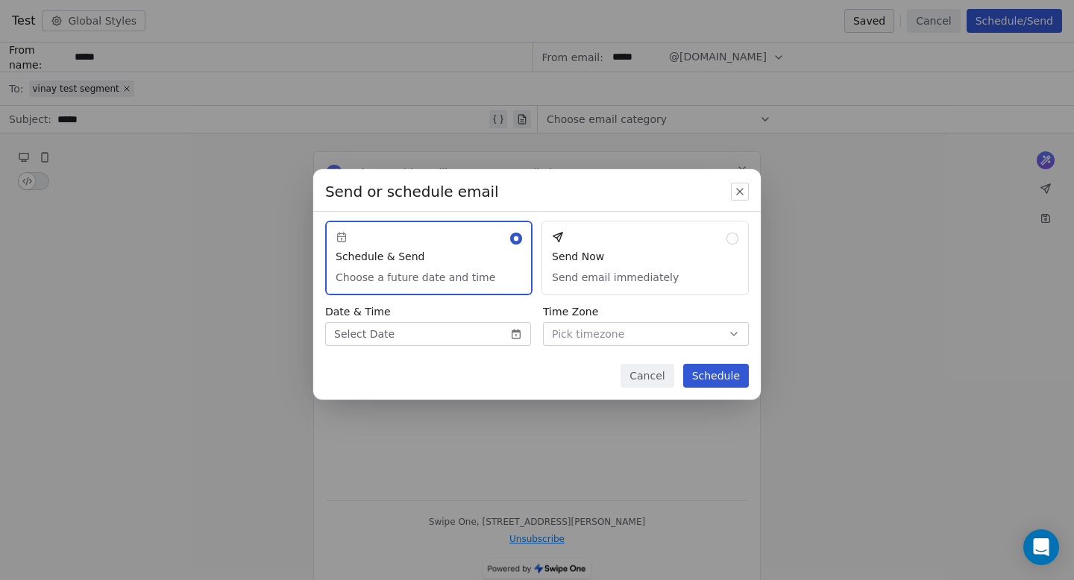
click at [743, 190] on icon "button" at bounding box center [740, 192] width 12 height 12
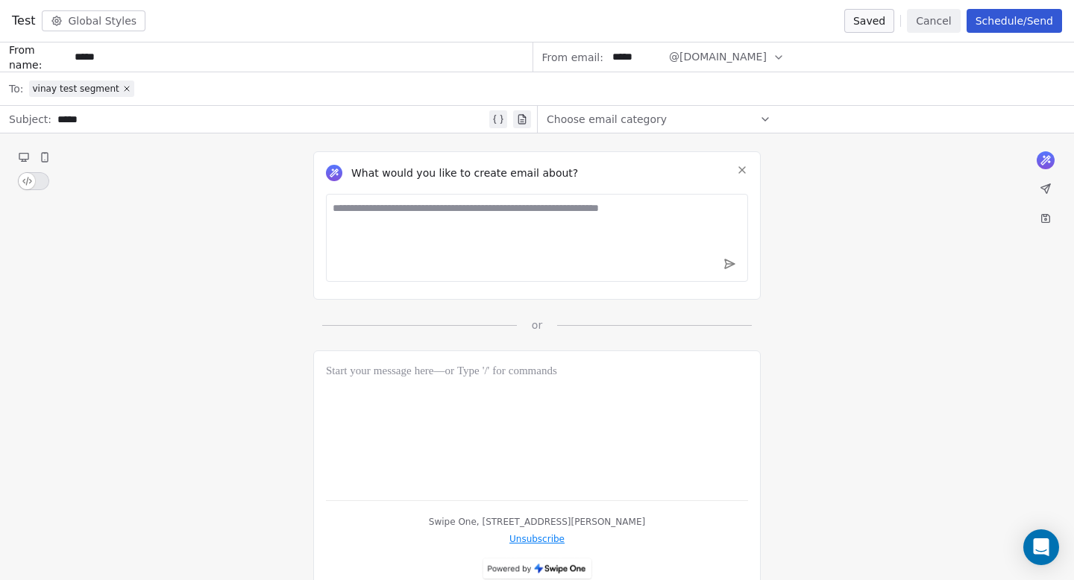
click at [1013, 17] on button "Schedule/Send" at bounding box center [1014, 21] width 95 height 24
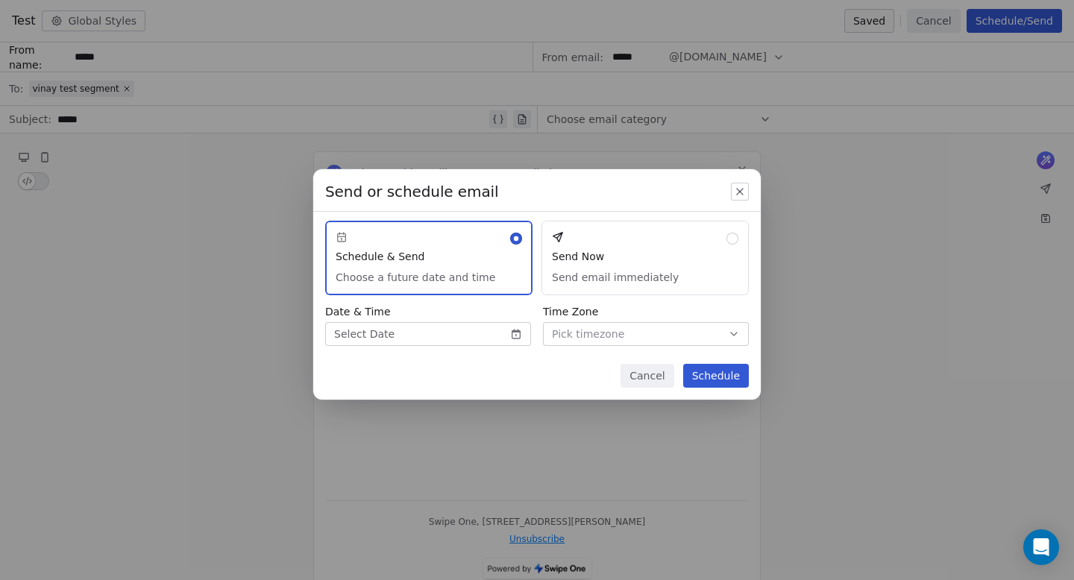
click at [434, 340] on body "Swipe One Contacts People Marketing Workflows Campaigns Sales Pipelines Sequenc…" at bounding box center [537, 290] width 1074 height 580
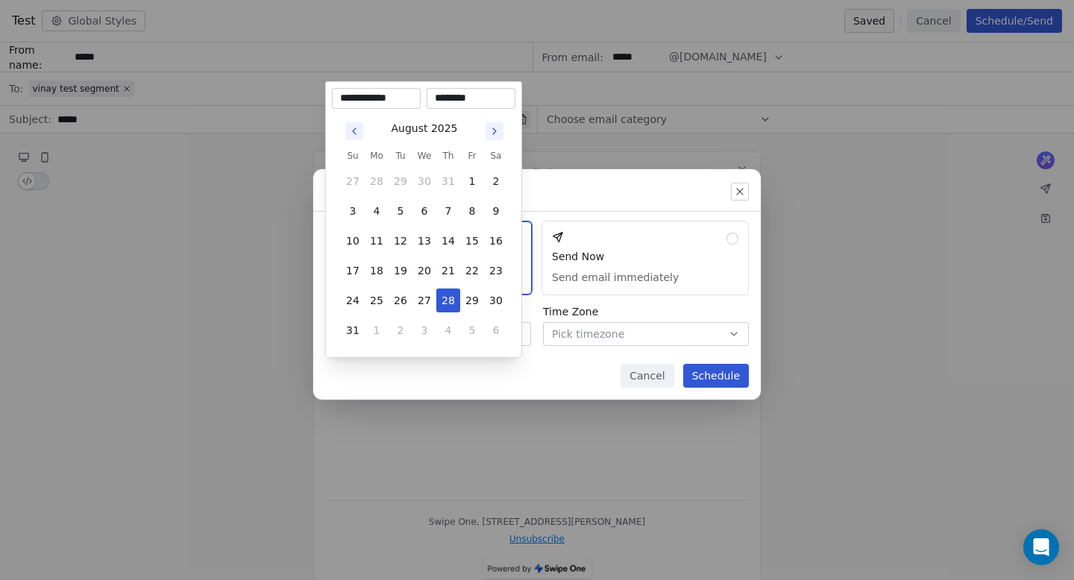
click at [586, 327] on div "Send or schedule email Schedule & Send Choose a future date and time Send Now S…" at bounding box center [537, 289] width 1074 height 289
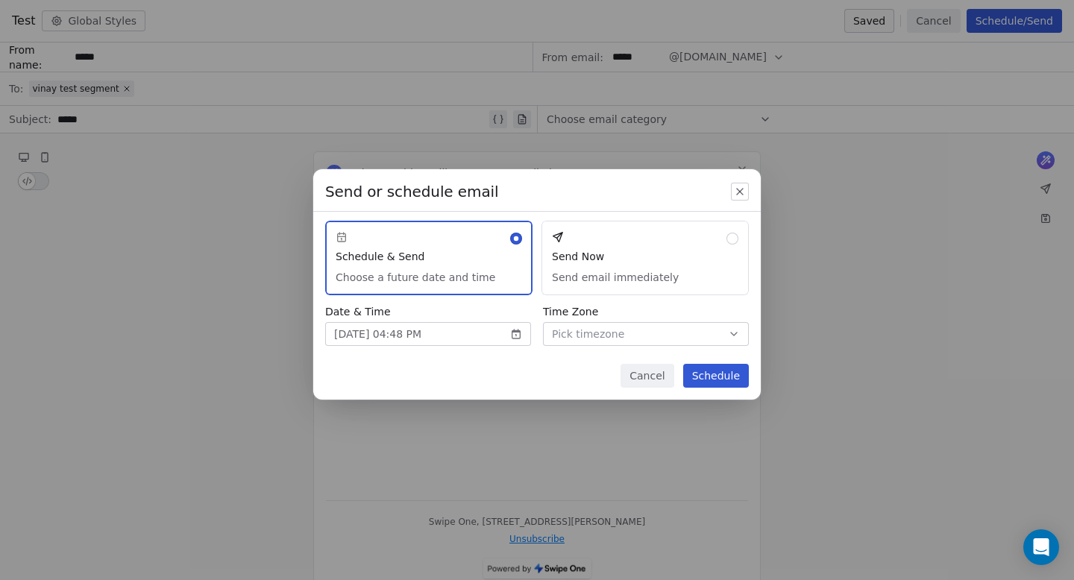
click at [586, 327] on span "Pick timezone" at bounding box center [588, 335] width 72 height 16
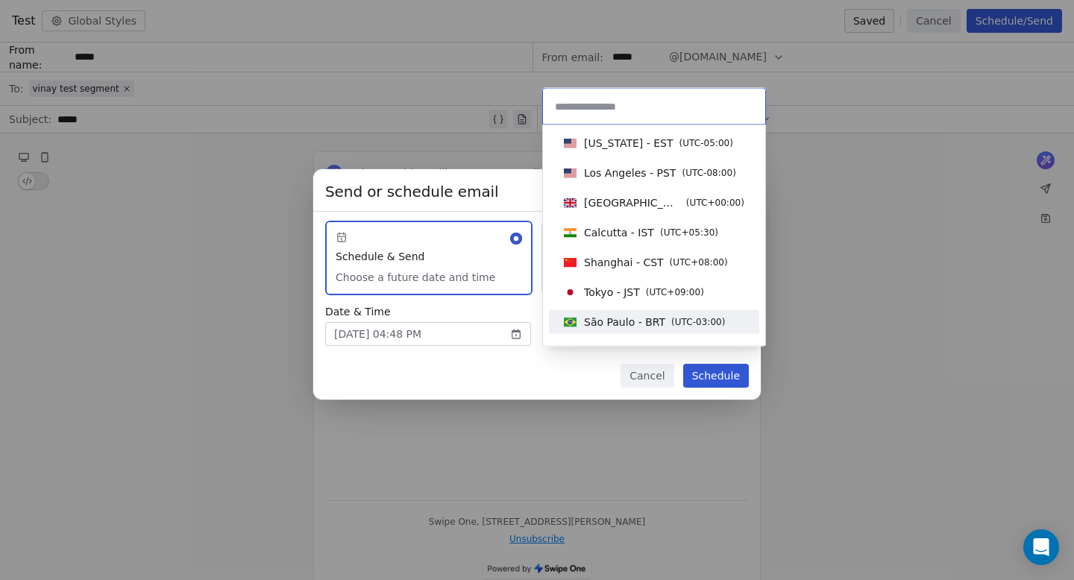
click at [489, 349] on div "Send or schedule email Schedule & Send Choose a future date and time Send Now S…" at bounding box center [537, 289] width 1074 height 289
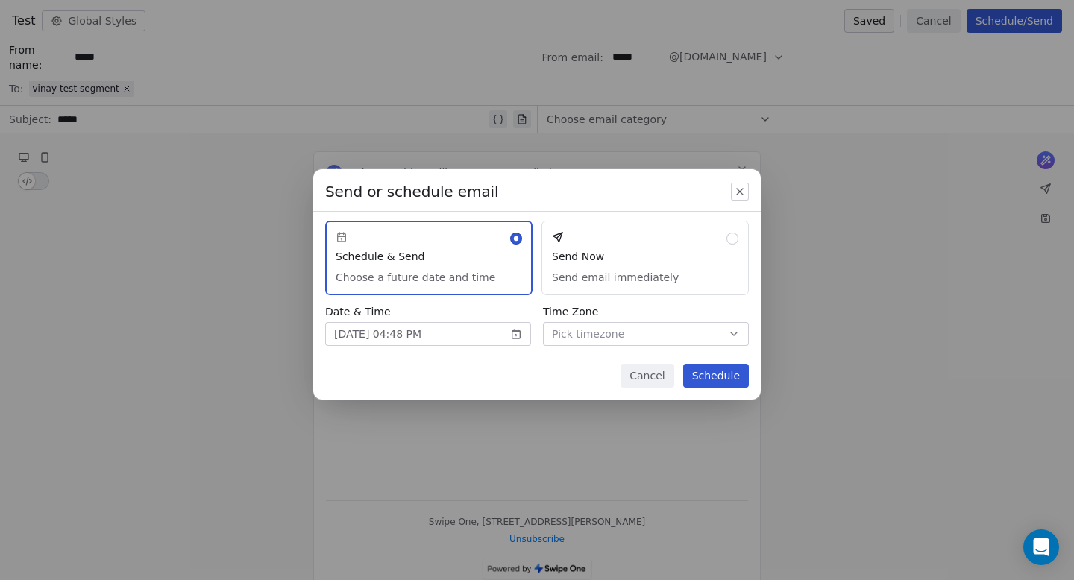
click at [425, 319] on div "Date & Time [DATE] 04:48 PM" at bounding box center [428, 325] width 206 height 42
click at [430, 333] on body "Swipe One Contacts People Marketing Workflows Campaigns Sales Pipelines Sequenc…" at bounding box center [537, 290] width 1074 height 580
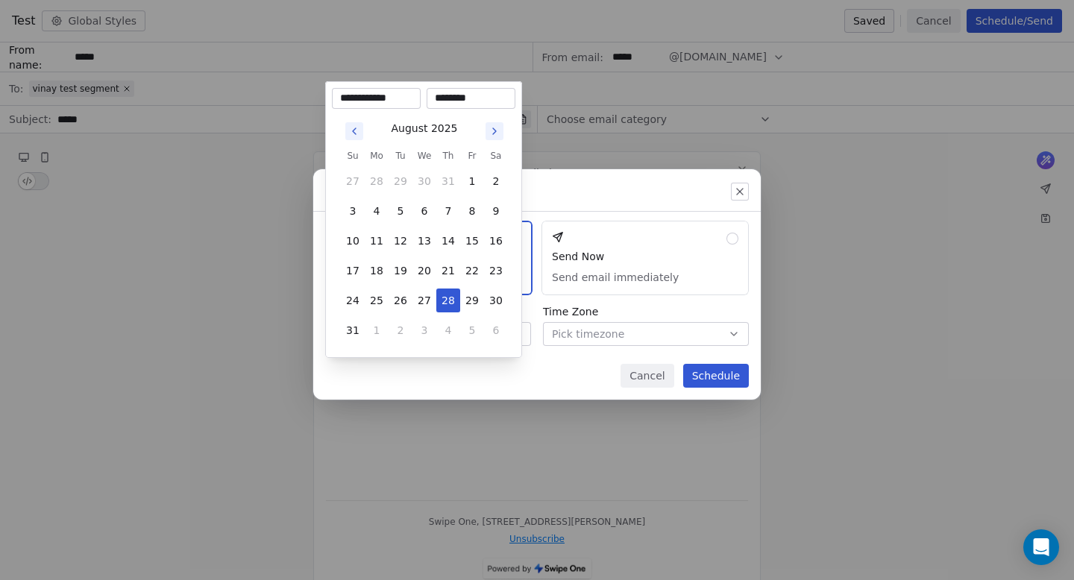
click at [540, 371] on div "Send or schedule email Schedule & Send Choose a future date and time Send Now S…" at bounding box center [537, 289] width 1074 height 289
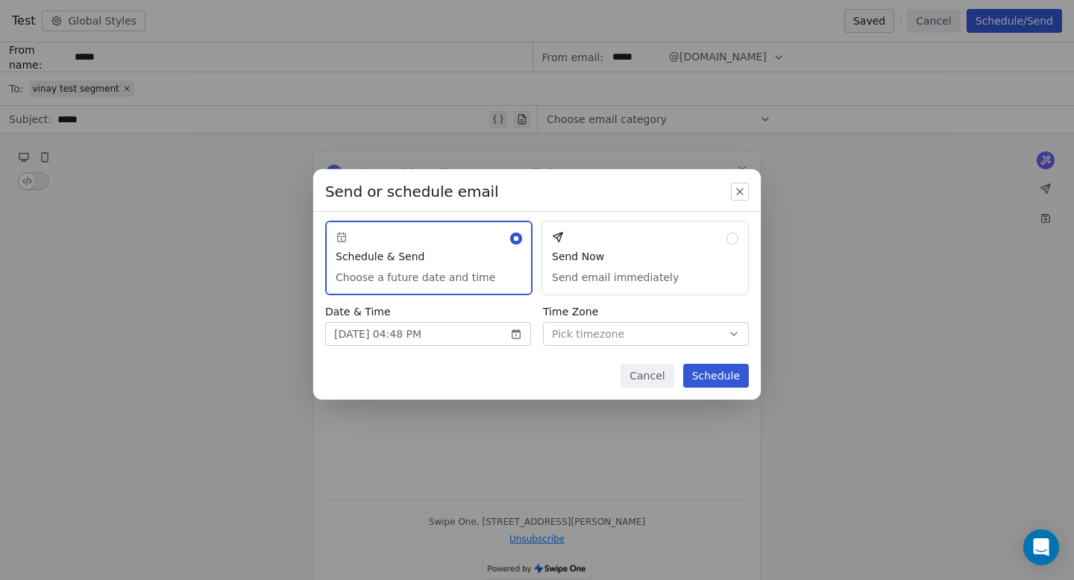
click at [659, 374] on button "Cancel" at bounding box center [647, 376] width 53 height 24
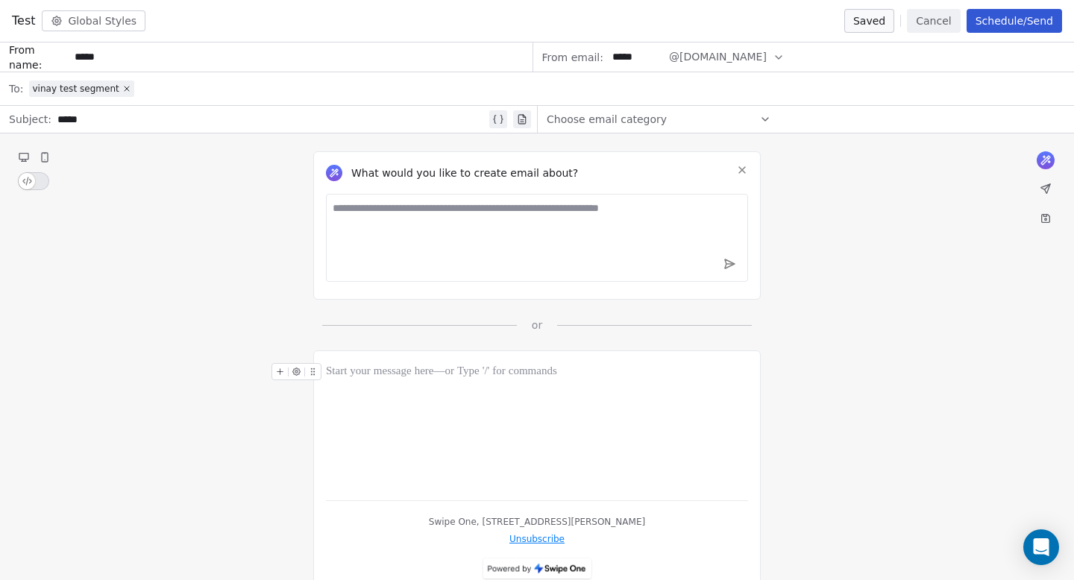
click at [938, 28] on button "Cancel" at bounding box center [933, 21] width 53 height 24
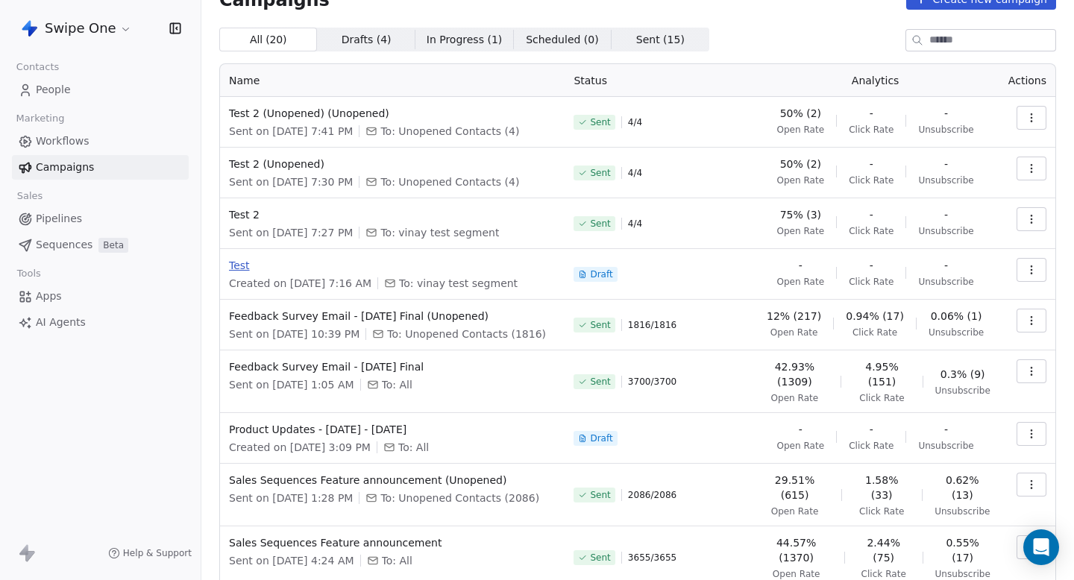
click at [249, 264] on span "Test" at bounding box center [392, 265] width 327 height 15
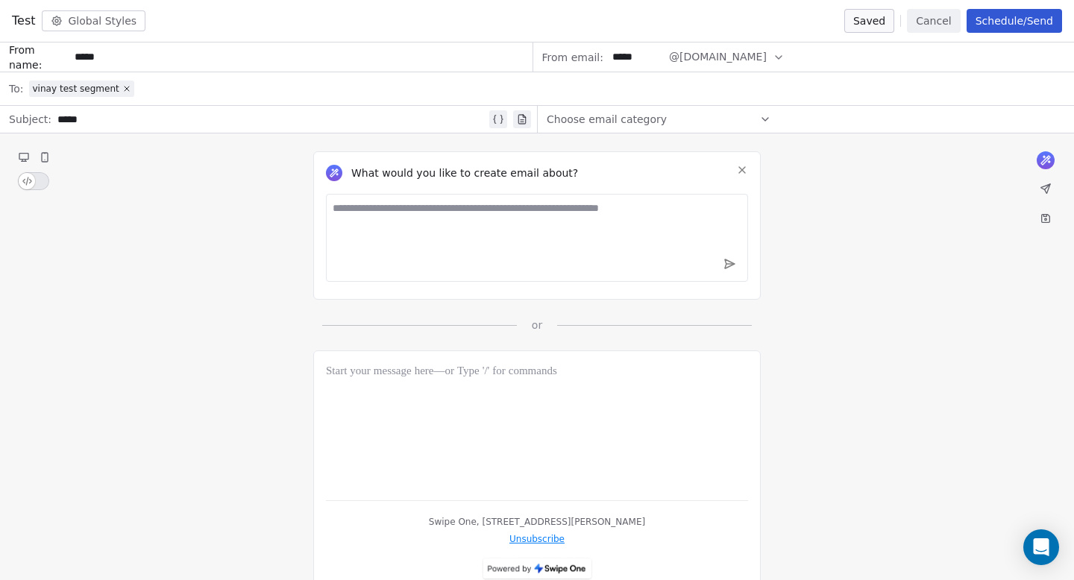
click at [1020, 9] on button "Schedule/Send" at bounding box center [1014, 21] width 95 height 24
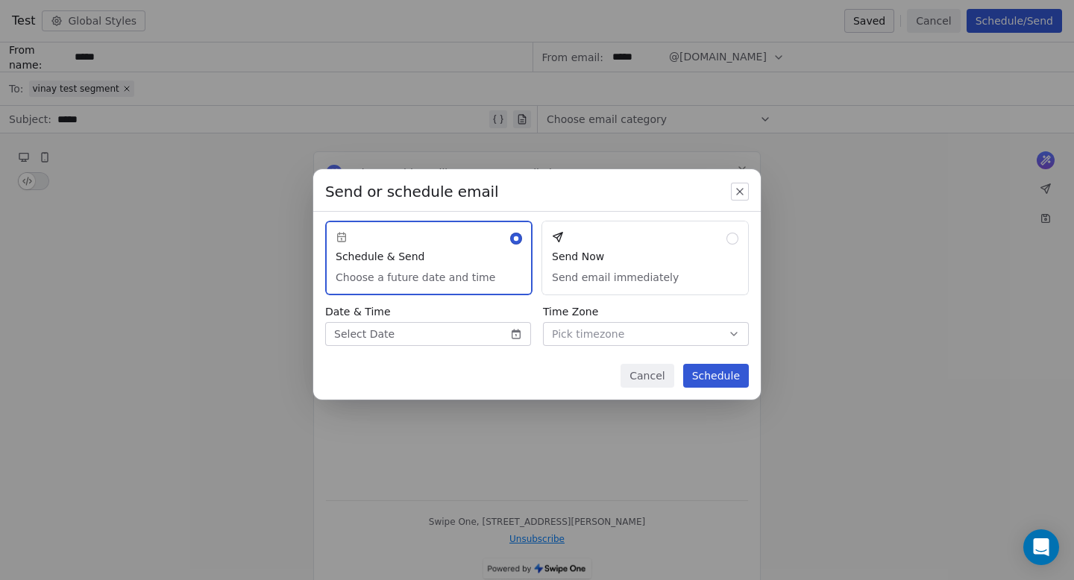
click at [737, 198] on button "button" at bounding box center [740, 192] width 18 height 18
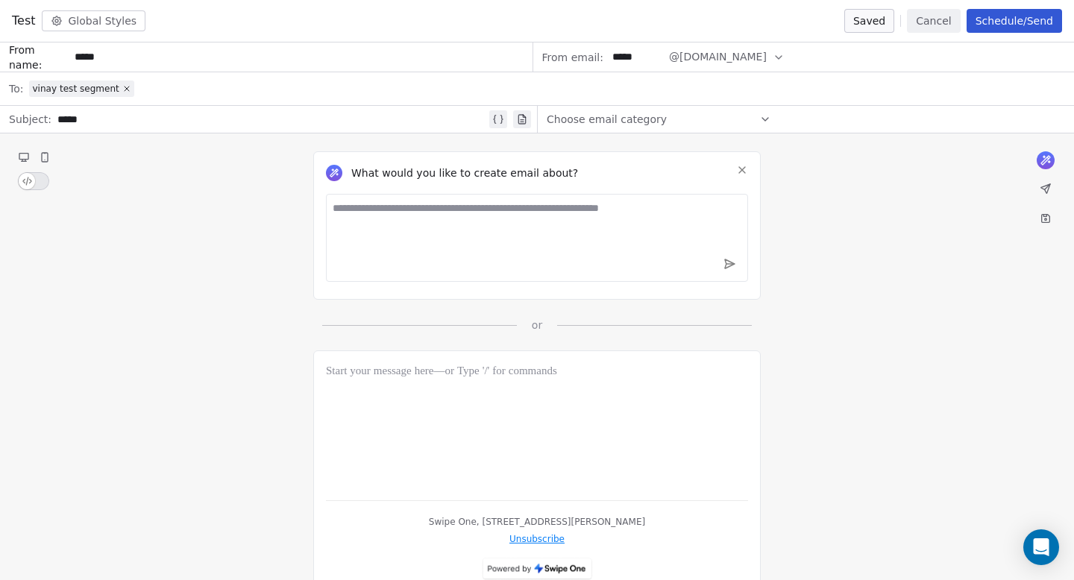
click at [210, 77] on div "vinay test segment" at bounding box center [547, 88] width 1036 height 33
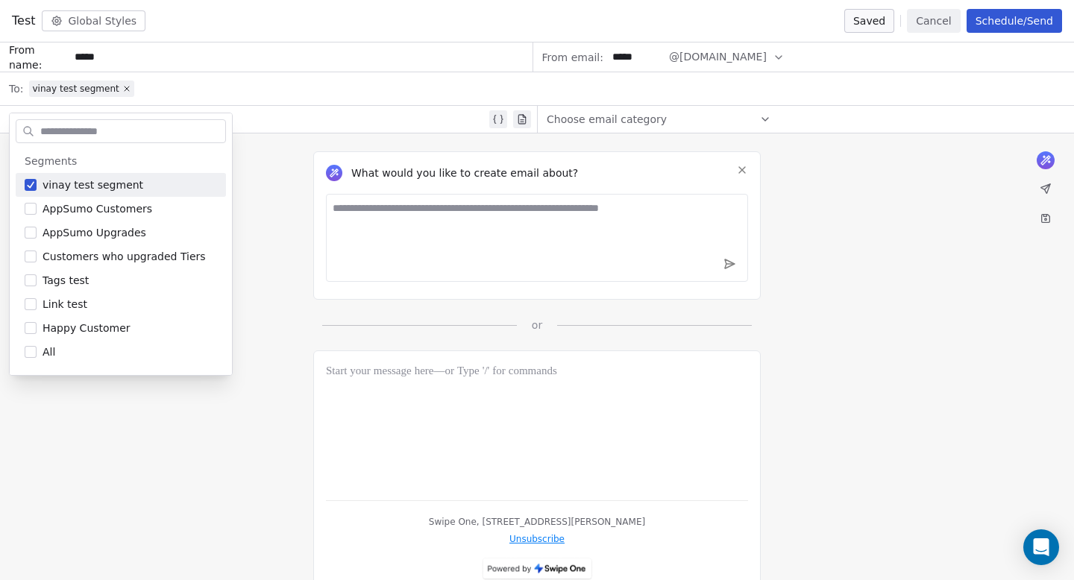
click at [189, 86] on div "vinay test segment" at bounding box center [547, 88] width 1036 height 33
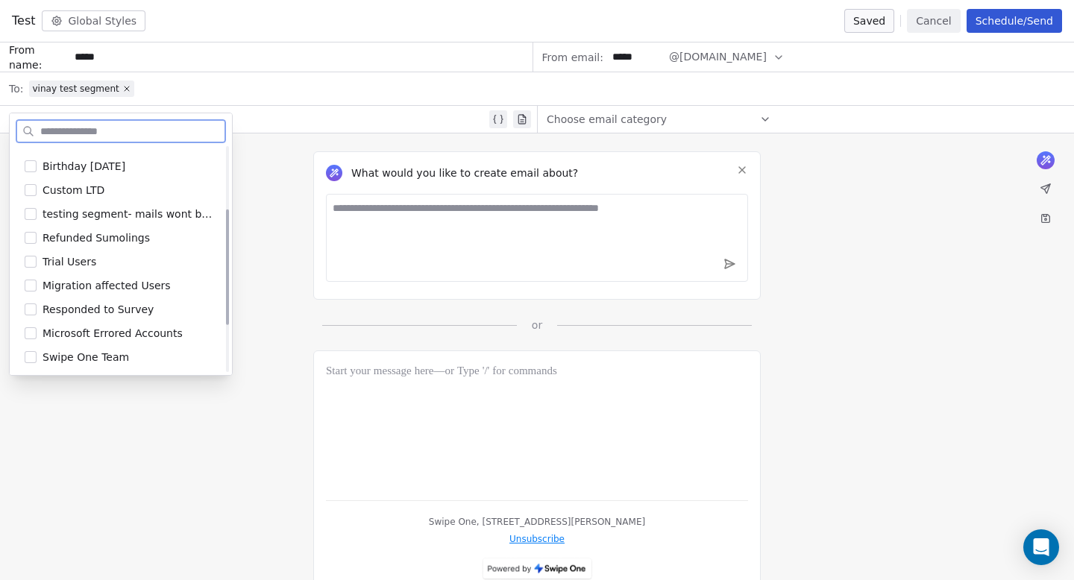
scroll to position [0, 0]
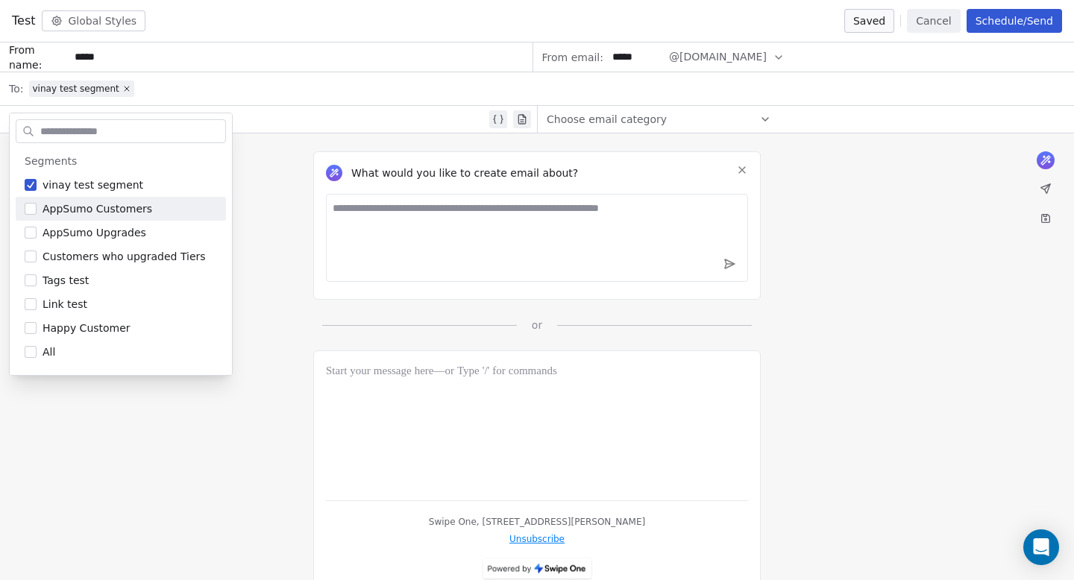
click at [151, 93] on div "vinay test segment" at bounding box center [547, 88] width 1036 height 33
click at [163, 78] on div "vinay test segment" at bounding box center [547, 88] width 1036 height 33
click at [256, 192] on div "What would you like to create email about? or" at bounding box center [537, 233] width 1074 height 199
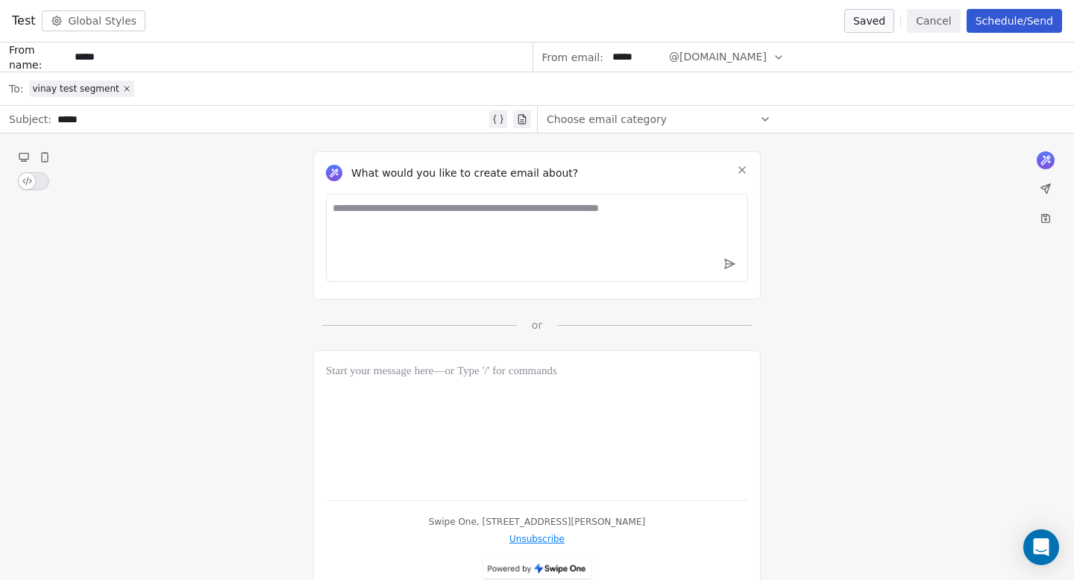
click at [209, 102] on div "vinay test segment" at bounding box center [547, 88] width 1036 height 33
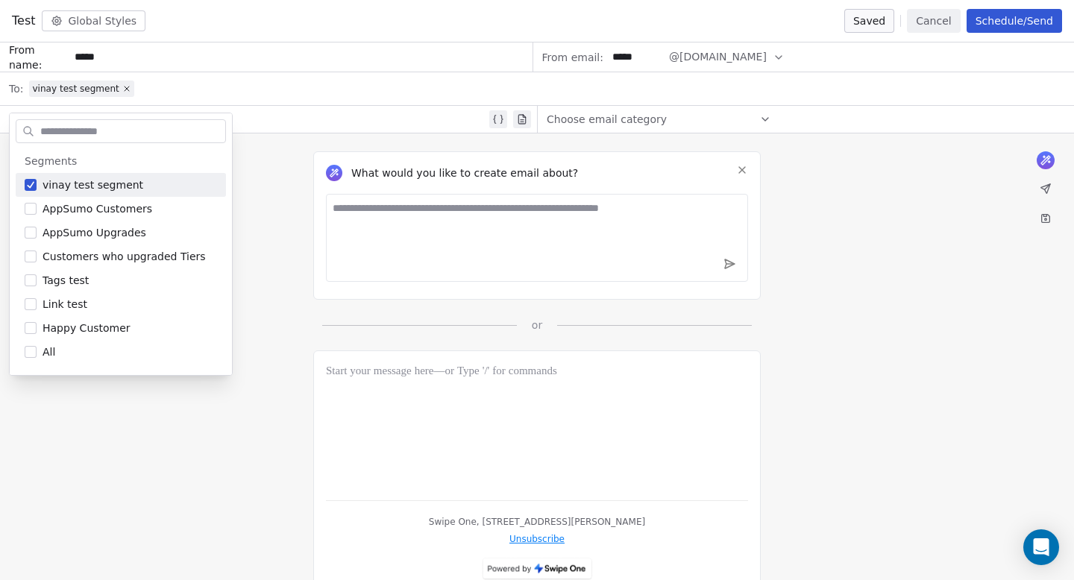
click at [213, 78] on div "vinay test segment" at bounding box center [547, 88] width 1036 height 33
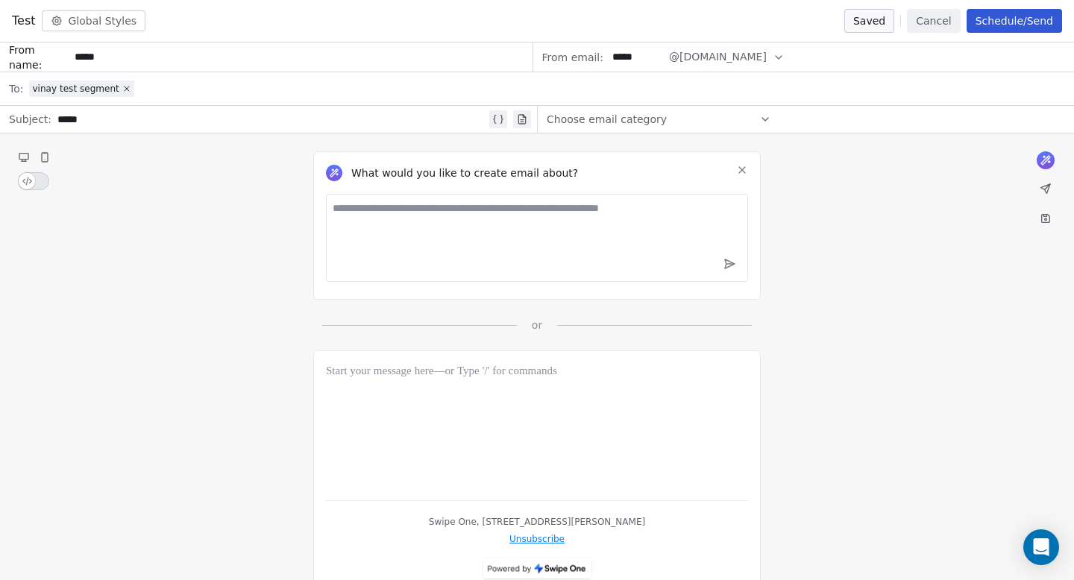
click at [260, 204] on div "What would you like to create email about? or" at bounding box center [537, 233] width 1074 height 199
click at [242, 90] on div "vinay test segment" at bounding box center [547, 88] width 1036 height 33
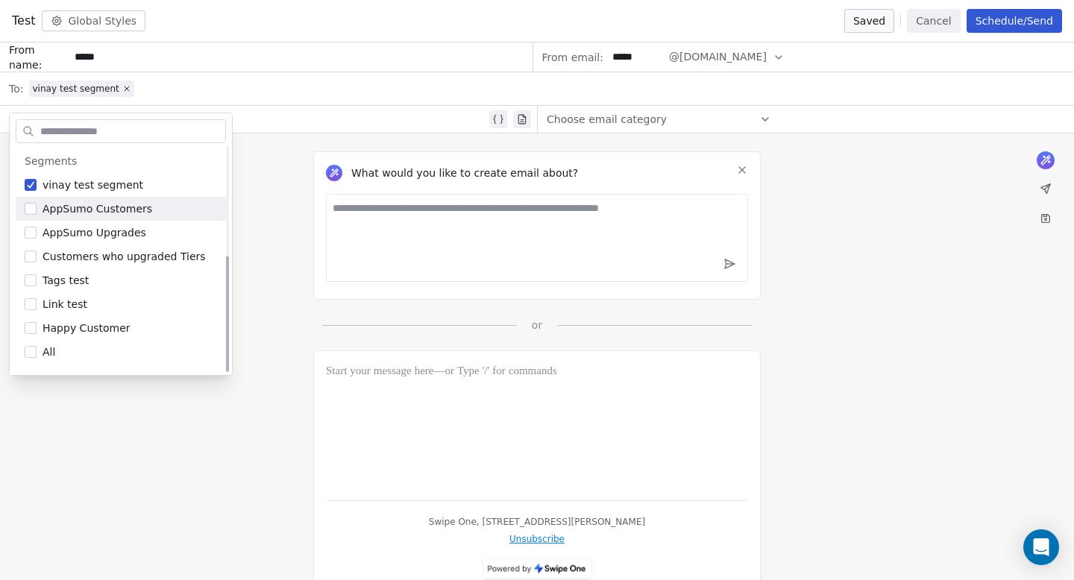
scroll to position [210, 0]
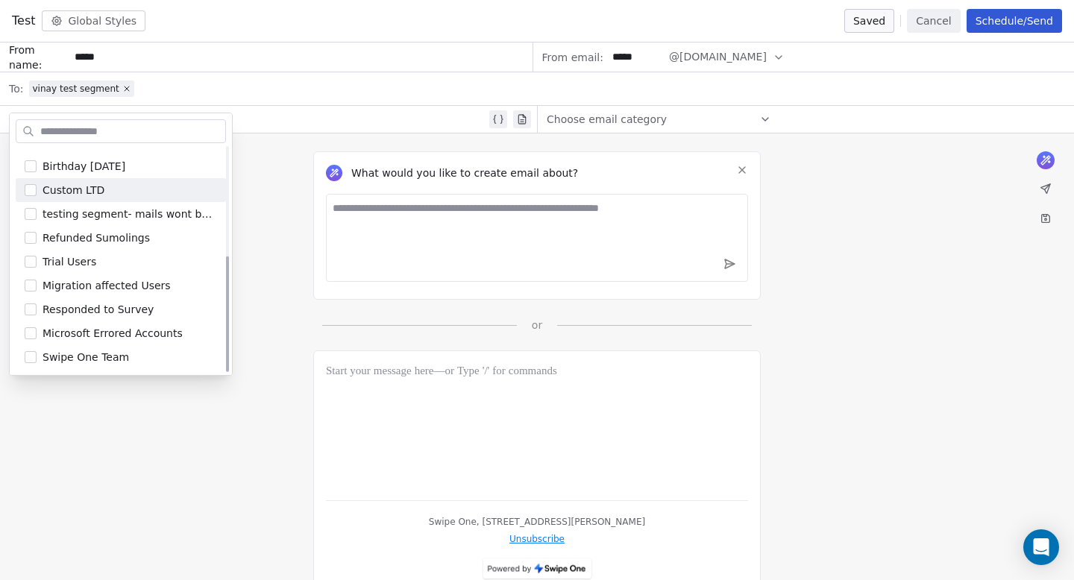
click at [277, 205] on div "What would you like to create email about? or" at bounding box center [537, 233] width 1074 height 199
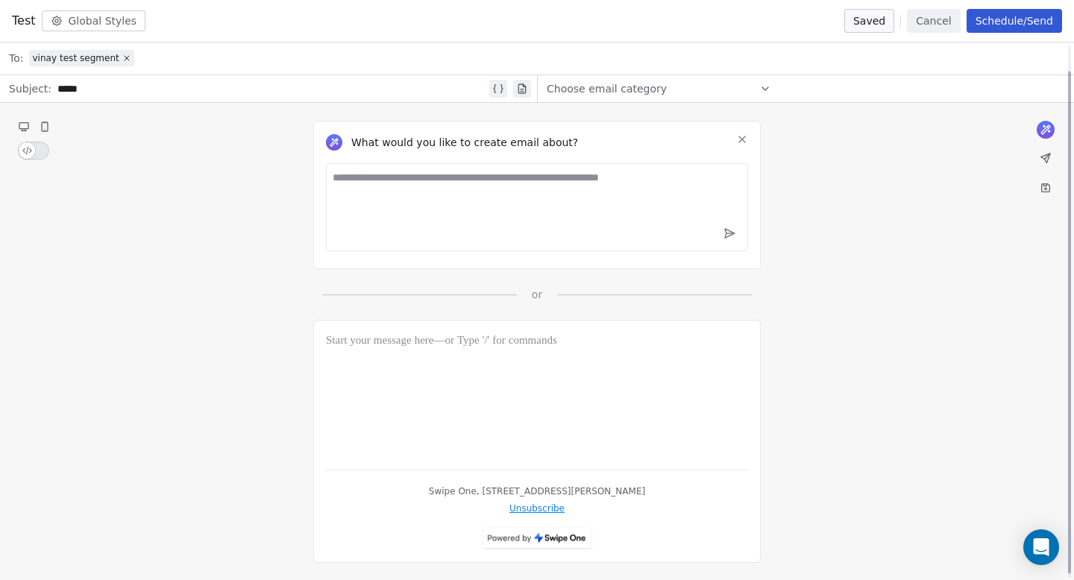
scroll to position [0, 0]
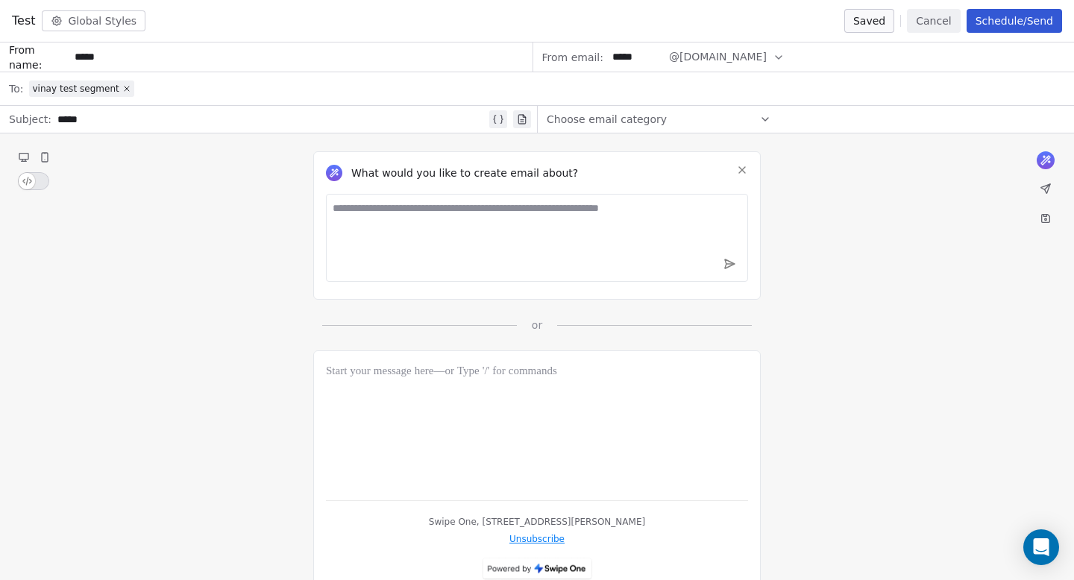
click at [278, 87] on div "vinay test segment" at bounding box center [547, 88] width 1036 height 33
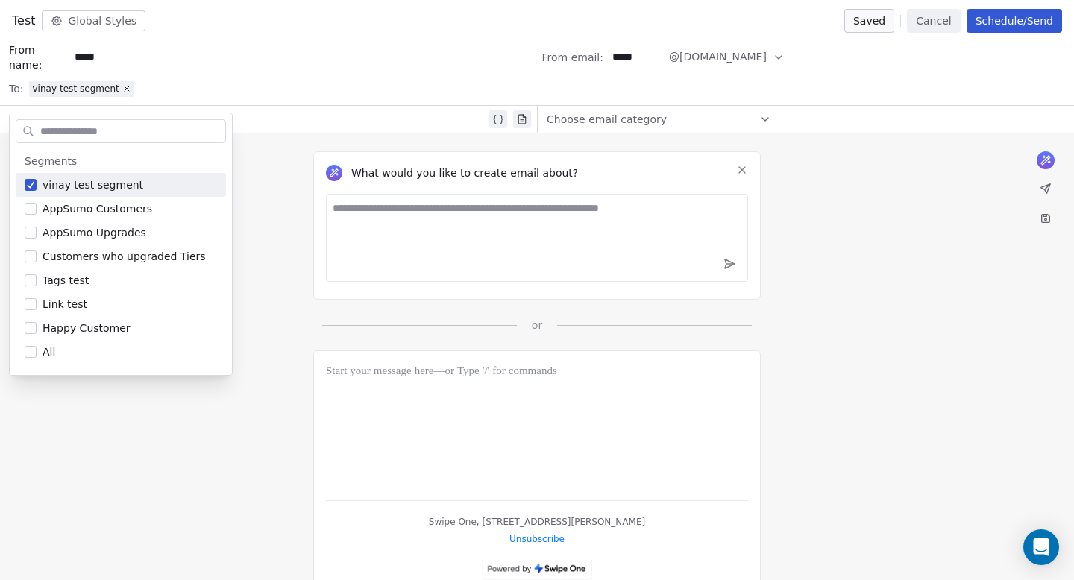
click at [269, 170] on div "What would you like to create email about? or" at bounding box center [537, 233] width 1074 height 199
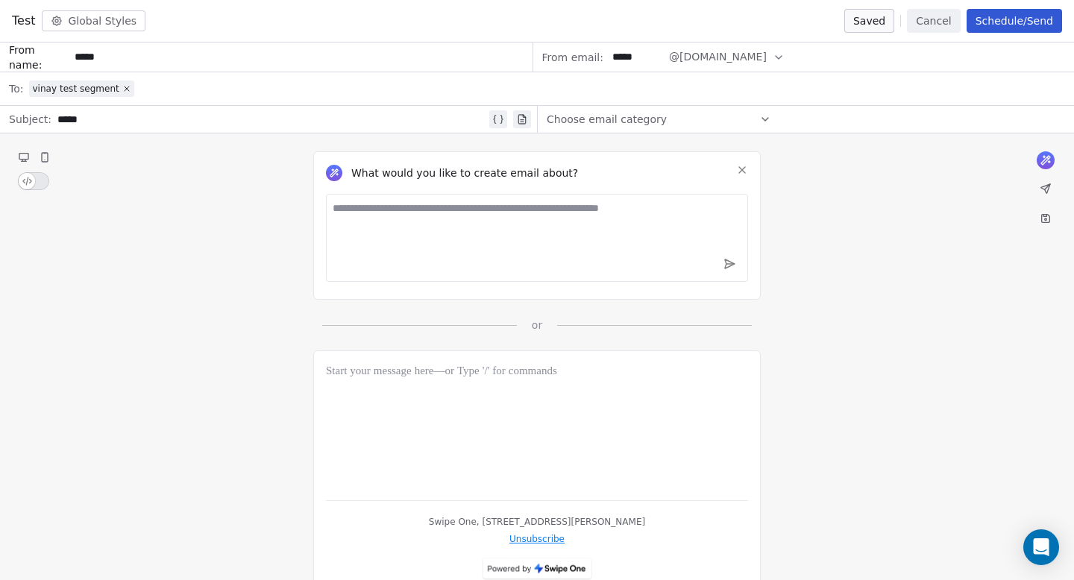
click at [271, 90] on div "vinay test segment" at bounding box center [547, 88] width 1036 height 33
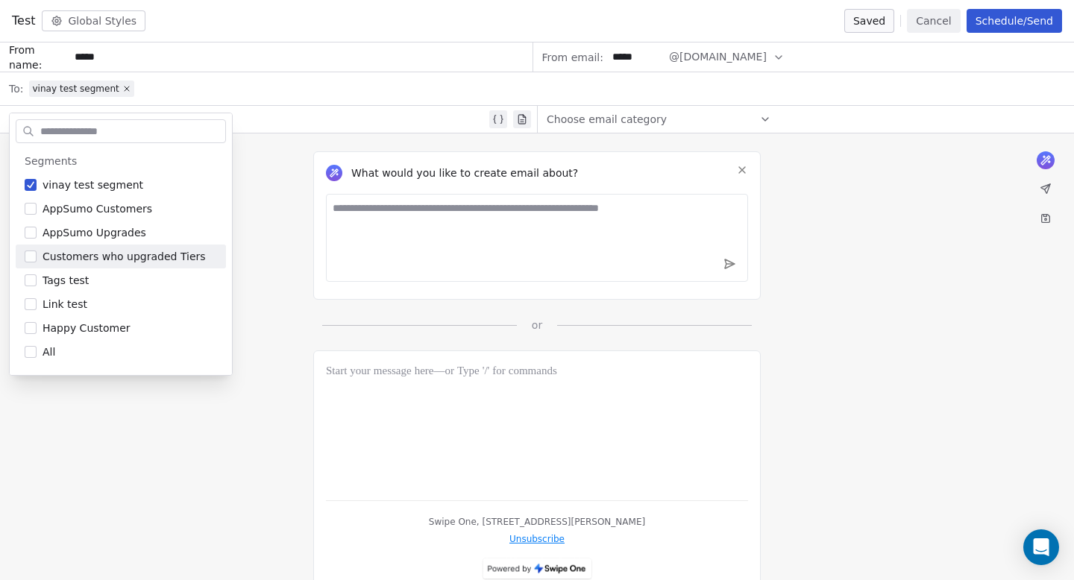
click at [251, 166] on div "What would you like to create email about? or" at bounding box center [537, 233] width 1074 height 199
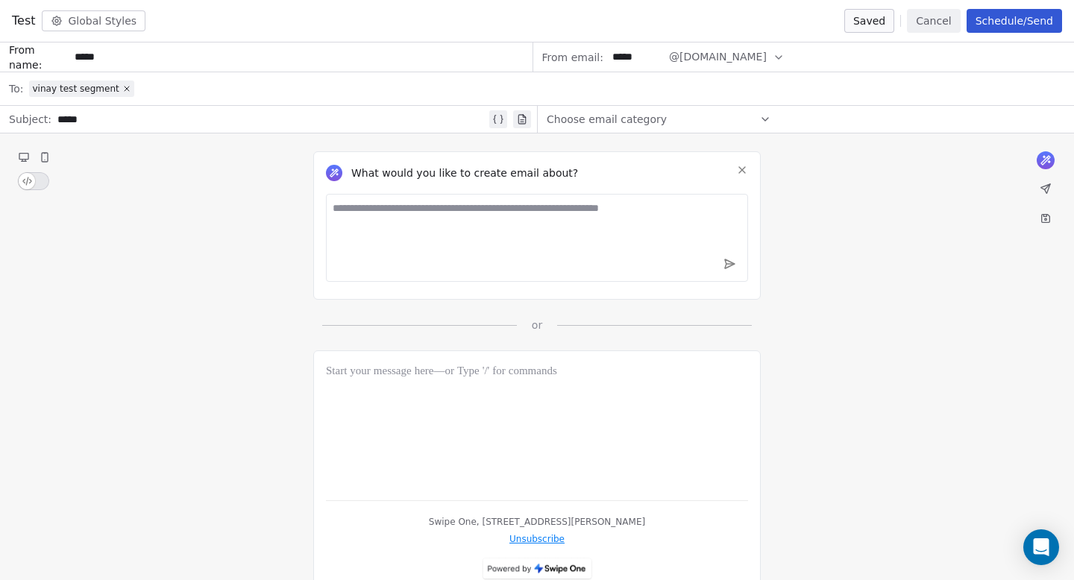
click at [921, 20] on button "Cancel" at bounding box center [933, 21] width 53 height 24
